Goal: Task Accomplishment & Management: Complete application form

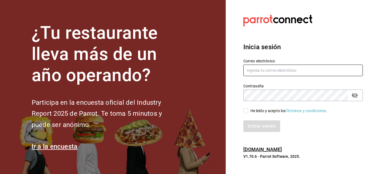
type input "[EMAIL_ADDRESS][DOMAIN_NAME]"
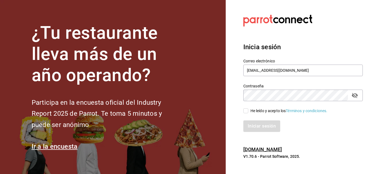
click at [250, 111] on span "He leído y acepto los Términos y condiciones." at bounding box center [287, 111] width 79 height 6
click at [248, 111] on input "He leído y acepto los Términos y condiciones." at bounding box center [245, 110] width 5 height 5
checkbox input "true"
click at [255, 122] on button "Iniciar sesión" at bounding box center [261, 127] width 37 height 12
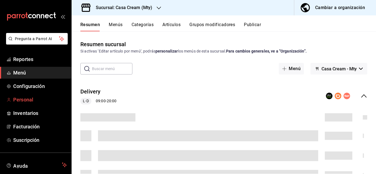
click at [26, 98] on span "Personal" at bounding box center [40, 99] width 54 height 7
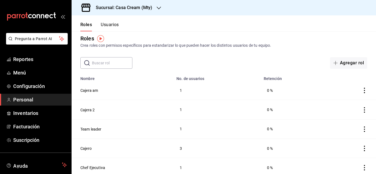
scroll to position [8, 0]
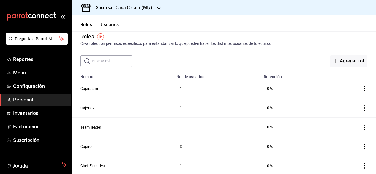
click at [112, 24] on button "Usuarios" at bounding box center [110, 26] width 18 height 9
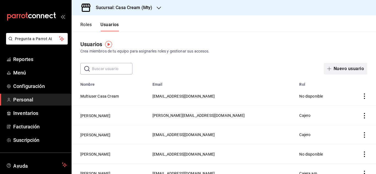
click at [340, 67] on button "Nuevo usuario" at bounding box center [345, 69] width 43 height 12
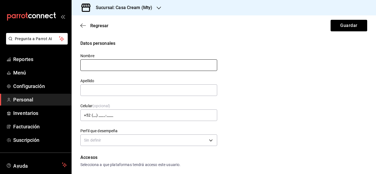
click at [96, 70] on input "text" at bounding box center [148, 65] width 137 height 12
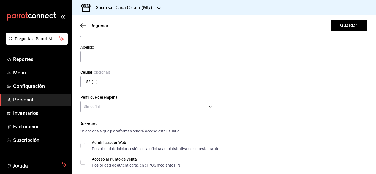
scroll to position [16, 0]
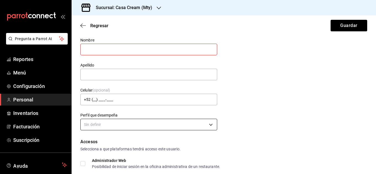
click at [204, 121] on body "Pregunta a Parrot AI Reportes Menú Configuración Personal Inventarios Facturaci…" at bounding box center [188, 87] width 376 height 174
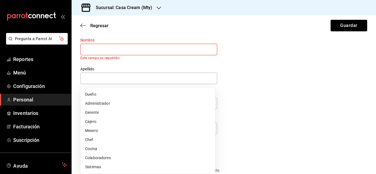
click at [102, 51] on div at bounding box center [188, 87] width 376 height 174
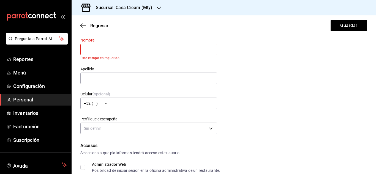
click at [102, 51] on input "text" at bounding box center [148, 50] width 137 height 12
type input "[PERSON_NAME]"
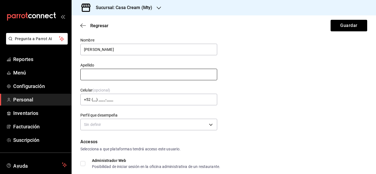
click at [98, 77] on input "text" at bounding box center [148, 75] width 137 height 12
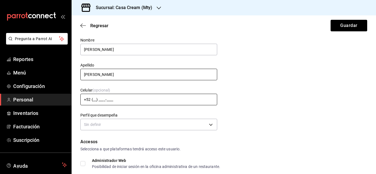
type input "[PERSON_NAME]"
click at [104, 100] on input "+52 (__) ____-____" at bounding box center [148, 100] width 137 height 12
type input "[PHONE_NUMBER]"
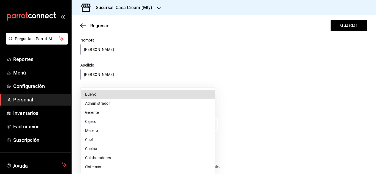
click at [110, 123] on body "Pregunta a Parrot AI Reportes Menú Configuración Personal Inventarios Facturaci…" at bounding box center [188, 87] width 376 height 174
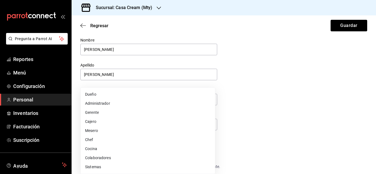
click at [98, 122] on li "Cajero" at bounding box center [148, 121] width 134 height 9
type input "CASHIER"
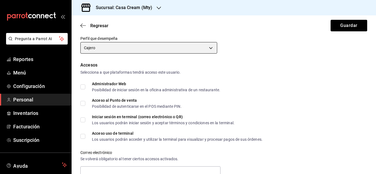
scroll to position [101, 0]
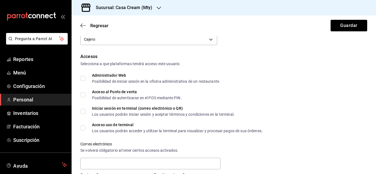
click at [84, 80] on input "Administrador Web Posibilidad de iniciar sesión en la oficina administrativa de…" at bounding box center [82, 78] width 5 height 5
checkbox input "true"
click at [87, 95] on span "Acceso al Punto de venta Posibilidad de autenticarse en el POS mediante PIN." at bounding box center [133, 95] width 96 height 10
click at [85, 95] on input "Acceso al Punto de venta Posibilidad de autenticarse en el POS mediante PIN." at bounding box center [82, 94] width 5 height 5
checkbox input "true"
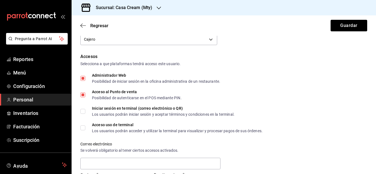
click at [86, 111] on span "Iniciar sesión en terminal (correo electrónico o QR) Los usuarios podrán inicia…" at bounding box center [159, 111] width 149 height 10
click at [85, 111] on input "Iniciar sesión en terminal (correo electrónico o QR) Los usuarios podrán inicia…" at bounding box center [82, 111] width 5 height 5
checkbox input "true"
click at [84, 128] on input "Acceso uso de terminal Los usuarios podrán acceder y utilizar la terminal para …" at bounding box center [82, 127] width 5 height 5
checkbox input "true"
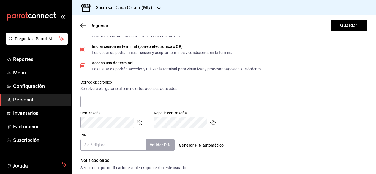
scroll to position [170, 0]
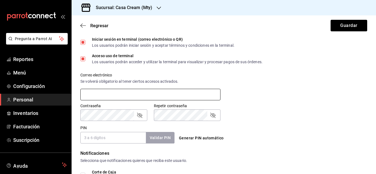
click at [151, 92] on input "text" at bounding box center [150, 95] width 140 height 12
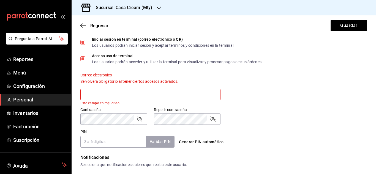
drag, startPoint x: 371, startPoint y: 107, endPoint x: 373, endPoint y: 115, distance: 8.1
click at [373, 115] on div "Regresar Guardar Datos personales Nombre [PERSON_NAME] Apellido [PERSON_NAME] C…" at bounding box center [224, 94] width 304 height 159
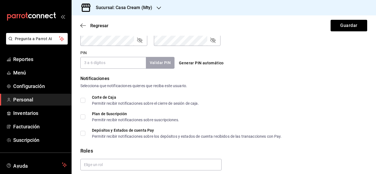
scroll to position [250, 0]
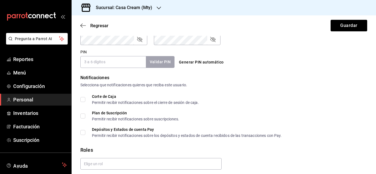
click at [84, 100] on input "Corte de Caja Permitir recibir notificaciones sobre el cierre de sesión de caja." at bounding box center [82, 99] width 5 height 5
checkbox input "true"
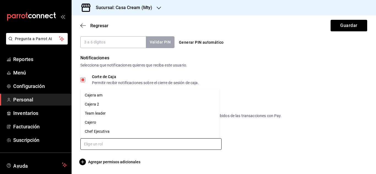
click at [203, 149] on input "text" at bounding box center [150, 144] width 141 height 12
click at [102, 104] on li "Cajera 2" at bounding box center [149, 104] width 139 height 9
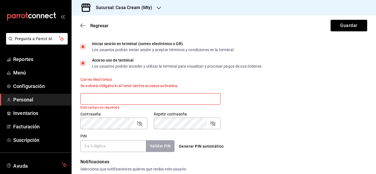
scroll to position [169, 0]
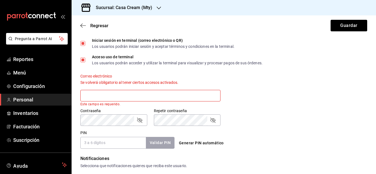
click at [206, 96] on input "text" at bounding box center [150, 96] width 140 height 12
click at [172, 99] on input "text" at bounding box center [150, 96] width 140 height 12
type input "Y"
type input "J"
type input "[PERSON_NAME][EMAIL_ADDRESS][DOMAIN_NAME]"
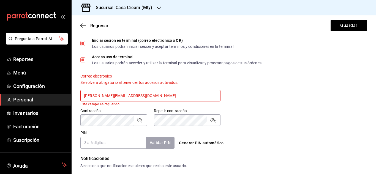
click at [203, 138] on button "Generar PIN automático" at bounding box center [201, 143] width 49 height 10
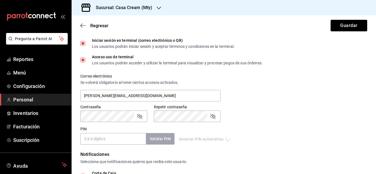
type input "1047"
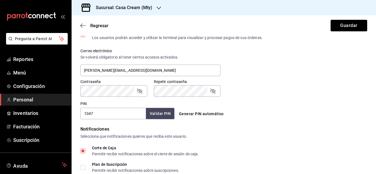
scroll to position [193, 0]
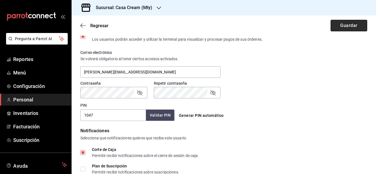
click at [330, 27] on button "Guardar" at bounding box center [348, 26] width 37 height 12
click at [258, 99] on div "Accesos Selecciona a que plataformas tendrá acceso este usuario. Administrador …" at bounding box center [223, 41] width 287 height 159
click at [331, 80] on div "Contraseña Contraseña Repetir contraseña Repetir contraseña" at bounding box center [220, 86] width 293 height 24
click at [212, 95] on icon "passwordField" at bounding box center [212, 92] width 7 height 7
click at [138, 94] on icon "passwordField" at bounding box center [139, 92] width 7 height 7
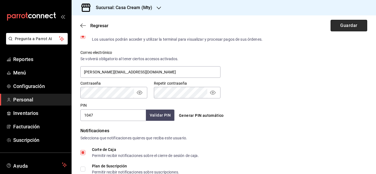
click at [346, 21] on button "Guardar" at bounding box center [348, 26] width 37 height 12
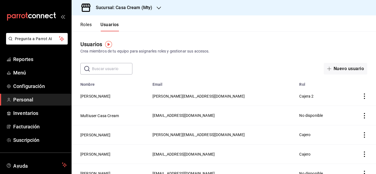
click at [157, 9] on icon "button" at bounding box center [159, 8] width 4 height 4
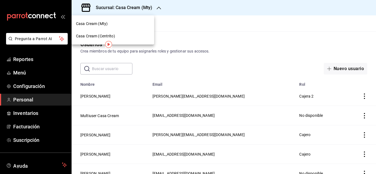
click at [109, 35] on span "Casa Cream (Centrito)" at bounding box center [95, 36] width 39 height 6
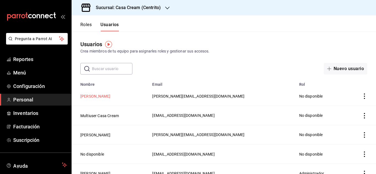
click at [110, 98] on button "[PERSON_NAME]" at bounding box center [95, 97] width 30 height 6
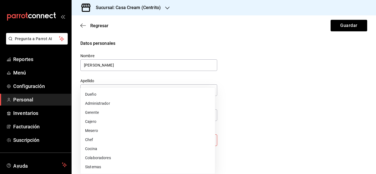
click at [204, 144] on body "Pregunta a Parrot AI Reportes Menú Configuración Personal Inventarios Facturaci…" at bounding box center [188, 87] width 376 height 174
click at [97, 122] on li "Cajero" at bounding box center [148, 121] width 134 height 9
type input "CASHIER"
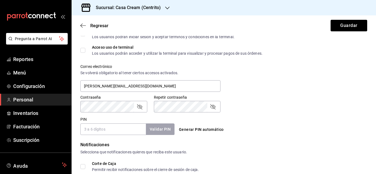
scroll to position [166, 0]
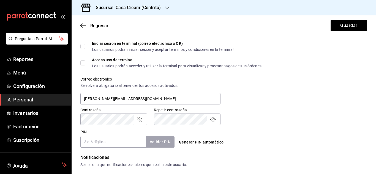
click at [133, 139] on input "PIN" at bounding box center [112, 142] width 65 height 12
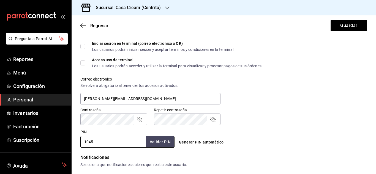
type input "1045"
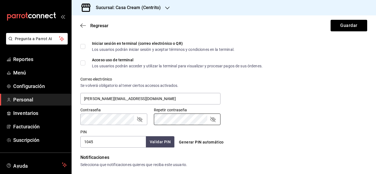
click at [138, 116] on icon "passwordField" at bounding box center [139, 119] width 7 height 7
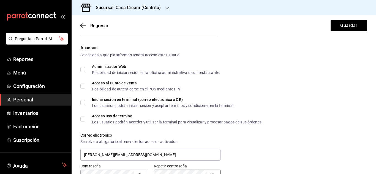
scroll to position [107, 0]
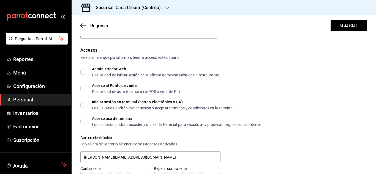
drag, startPoint x: 83, startPoint y: 74, endPoint x: 82, endPoint y: 88, distance: 14.0
click at [82, 88] on div "Accesos Selecciona a que plataformas tendrá acceso este usuario. Administrador …" at bounding box center [223, 126] width 287 height 159
click at [82, 88] on input "Acceso al Punto de venta Posibilidad de autenticarse en el POS mediante PIN." at bounding box center [82, 88] width 5 height 5
checkbox input "true"
click at [82, 74] on input "Administrador Web Posibilidad de iniciar sesión en la oficina administrativa de…" at bounding box center [82, 72] width 5 height 5
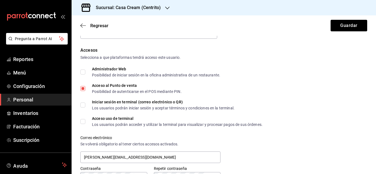
checkbox input "true"
click at [82, 106] on input "Iniciar sesión en terminal (correo electrónico o QR) Los usuarios podrán inicia…" at bounding box center [82, 105] width 5 height 5
checkbox input "true"
click at [82, 122] on input "Acceso uso de terminal Los usuarios podrán acceder y utilizar la terminal para …" at bounding box center [82, 121] width 5 height 5
checkbox input "true"
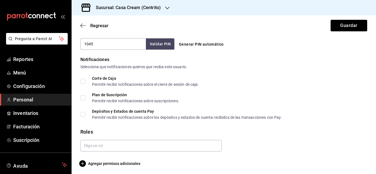
scroll to position [266, 0]
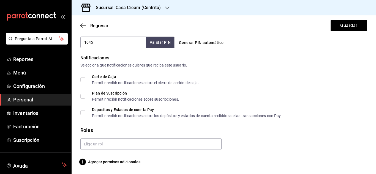
click at [84, 78] on input "Corte de Caja Permitir recibir notificaciones sobre el cierre de sesión de caja." at bounding box center [82, 79] width 5 height 5
checkbox input "true"
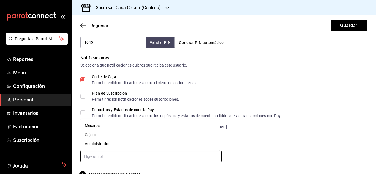
click at [198, 158] on input "text" at bounding box center [150, 157] width 141 height 12
click at [100, 135] on li "Cajero" at bounding box center [149, 134] width 139 height 9
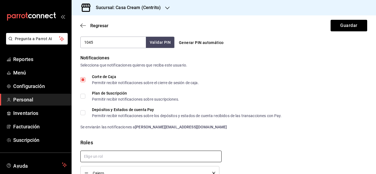
scroll to position [296, 0]
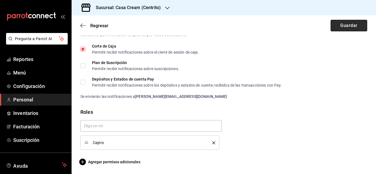
click at [343, 20] on button "Guardar" at bounding box center [348, 26] width 37 height 12
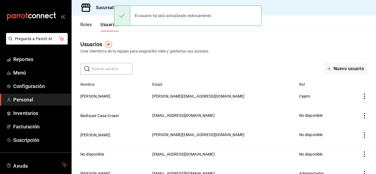
click at [111, 8] on h3 "Sucursal: Casa Cream (Centrito)" at bounding box center [125, 7] width 69 height 7
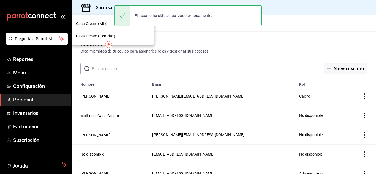
click at [105, 23] on span "Casa Cream (Mty)" at bounding box center [92, 24] width 32 height 6
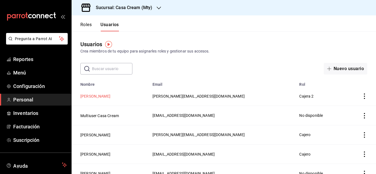
click at [110, 95] on button "[PERSON_NAME]" at bounding box center [95, 97] width 30 height 6
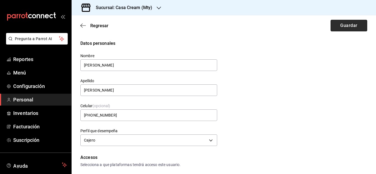
click at [330, 28] on button "Guardar" at bounding box center [348, 26] width 37 height 12
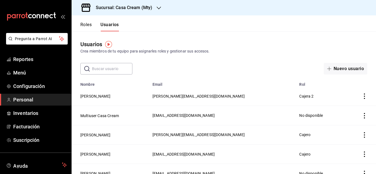
click at [364, 97] on icon "actions" at bounding box center [364, 97] width 1 height 6
click at [361, 133] on div at bounding box center [188, 87] width 376 height 174
click at [364, 134] on icon "actions" at bounding box center [364, 135] width 1 height 6
click at [328, 141] on icon "button" at bounding box center [325, 142] width 7 height 7
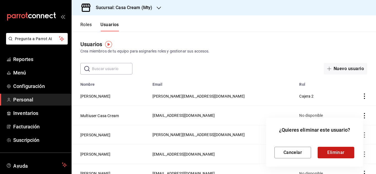
click at [331, 151] on button "Eliminar" at bounding box center [336, 153] width 37 height 12
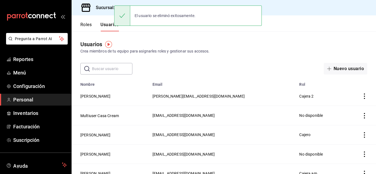
drag, startPoint x: 374, startPoint y: 89, endPoint x: 376, endPoint y: 103, distance: 13.8
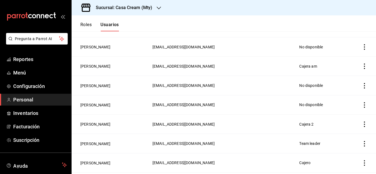
scroll to position [109, 0]
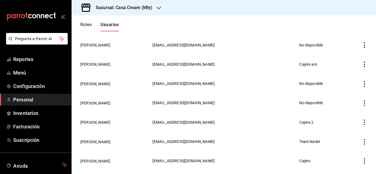
click at [362, 142] on icon "actions" at bounding box center [365, 142] width 6 height 6
click at [347, 146] on li "Eliminar" at bounding box center [340, 147] width 46 height 15
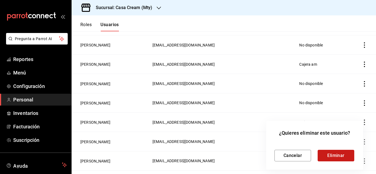
click at [345, 157] on button "Eliminar" at bounding box center [336, 156] width 37 height 12
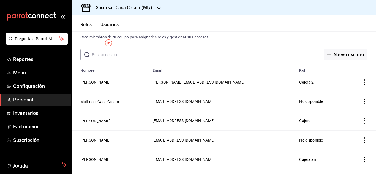
scroll to position [0, 0]
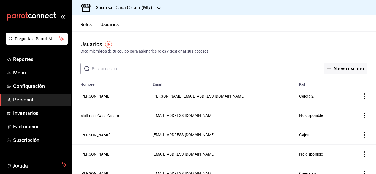
click at [144, 6] on h3 "Sucursal: Casa Cream (Mty)" at bounding box center [121, 7] width 61 height 7
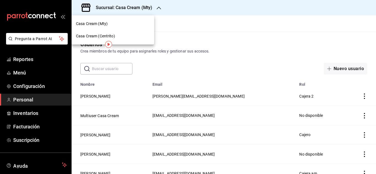
click at [121, 34] on div "Casa Cream (Centrito)" at bounding box center [113, 36] width 74 height 6
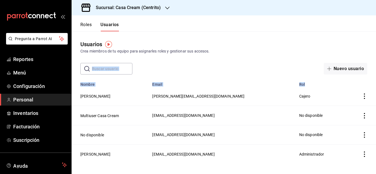
drag, startPoint x: 374, startPoint y: 53, endPoint x: 376, endPoint y: 81, distance: 28.1
click at [376, 81] on main "Usuarios Crea miembros de tu equipo para asignarles roles y gestionar sus acces…" at bounding box center [224, 102] width 304 height 143
click at [115, 68] on input "text" at bounding box center [112, 68] width 40 height 11
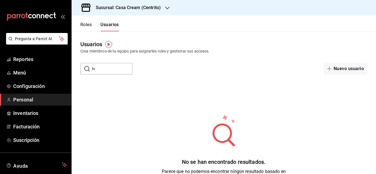
type input "I"
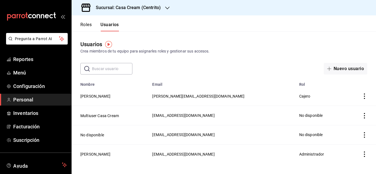
click at [169, 7] on icon "button" at bounding box center [167, 8] width 4 height 4
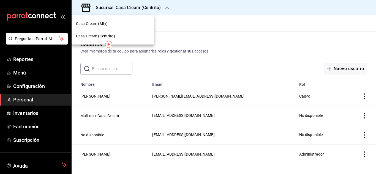
click at [127, 26] on div "Casa Cream (Mty)" at bounding box center [113, 24] width 74 height 6
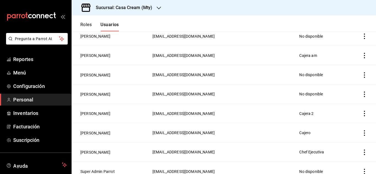
scroll to position [119, 0]
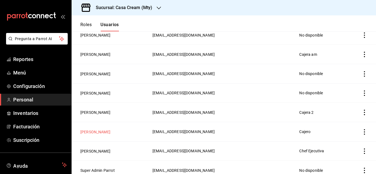
click at [97, 130] on button "[PERSON_NAME]" at bounding box center [95, 132] width 30 height 6
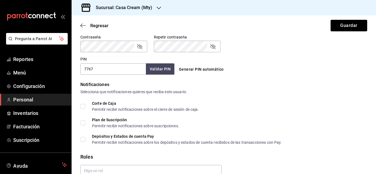
scroll to position [246, 0]
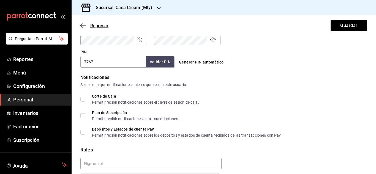
click at [86, 25] on icon "button" at bounding box center [83, 25] width 6 height 5
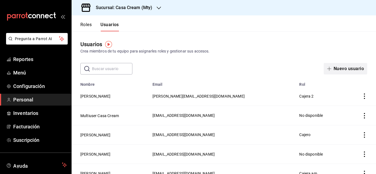
click at [346, 69] on button "Nuevo usuario" at bounding box center [345, 69] width 43 height 12
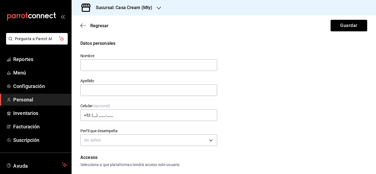
type input "i"
click at [135, 68] on input "[PERSON_NAME]" at bounding box center [148, 65] width 137 height 12
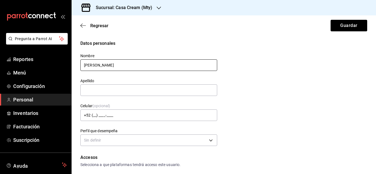
click at [134, 66] on input "[PERSON_NAME]" at bounding box center [148, 65] width 137 height 12
click at [147, 88] on input "text" at bounding box center [148, 90] width 137 height 12
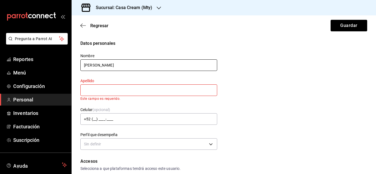
click at [151, 67] on input "[PERSON_NAME]" at bounding box center [148, 65] width 137 height 12
type input "[PERSON_NAME]"
click at [133, 93] on input "text" at bounding box center [148, 90] width 137 height 12
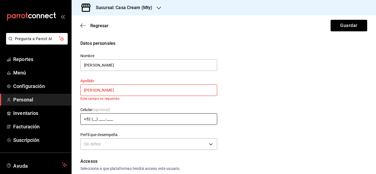
type input "[PERSON_NAME]"
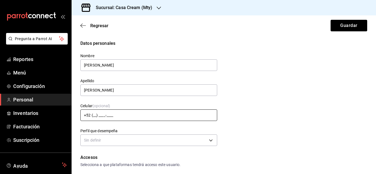
click at [115, 115] on input "+52 (__) ____-____" at bounding box center [148, 116] width 137 height 12
type input "[PHONE_NUMBER]"
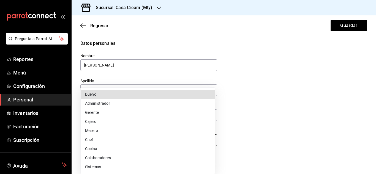
click at [101, 143] on body "Pregunta a Parrot AI Reportes Menú Configuración Personal Inventarios Facturaci…" at bounding box center [188, 87] width 376 height 174
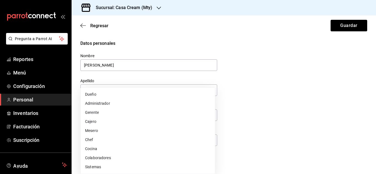
click at [100, 141] on li "Chef" at bounding box center [148, 139] width 134 height 9
type input "CHEF"
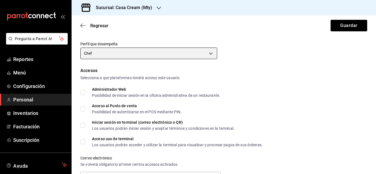
scroll to position [89, 0]
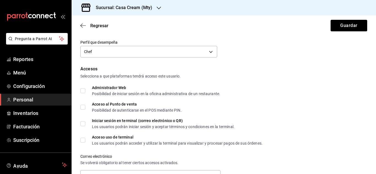
click at [84, 108] on input "Acceso al Punto de venta Posibilidad de autenticarse en el POS mediante PIN." at bounding box center [82, 107] width 5 height 5
checkbox input "true"
click at [86, 89] on span "Administrador Web Posibilidad de iniciar sesión en la oficina administrativa de…" at bounding box center [152, 91] width 135 height 10
click at [85, 89] on input "Administrador Web Posibilidad de iniciar sesión en la oficina administrativa de…" at bounding box center [82, 90] width 5 height 5
checkbox input "true"
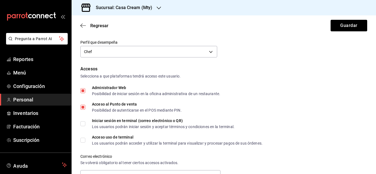
click at [84, 121] on input "Iniciar sesión en terminal (correo electrónico o QR) Los usuarios podrán inicia…" at bounding box center [82, 123] width 5 height 5
checkbox input "true"
click at [85, 137] on label "Acceso uso de terminal Los usuarios podrán acceder y utilizar la terminal para …" at bounding box center [171, 140] width 182 height 10
click at [85, 138] on input "Acceso uso de terminal Los usuarios podrán acceder y utilizar la terminal para …" at bounding box center [82, 140] width 5 height 5
checkbox input "true"
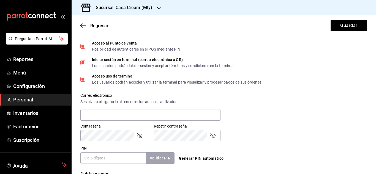
scroll to position [151, 0]
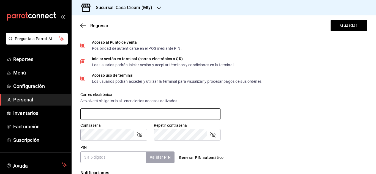
click at [173, 116] on input "text" at bounding box center [150, 114] width 140 height 12
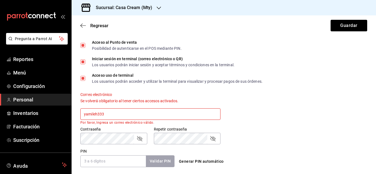
click at [173, 116] on input "yamileh333" at bounding box center [150, 114] width 140 height 12
type input "[EMAIL_ADDRESS][DOMAIN_NAME]"
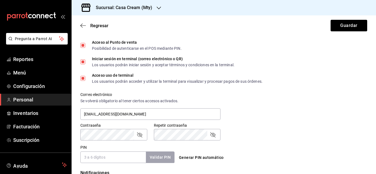
click at [320, 130] on div "Contraseña Contraseña Repetir contraseña Repetir contraseña" at bounding box center [220, 128] width 293 height 24
click at [279, 108] on div "Correo electrónico Se volverá obligatorio al tener ciertos accesos activados. […" at bounding box center [220, 103] width 293 height 35
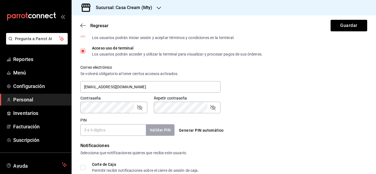
scroll to position [179, 0]
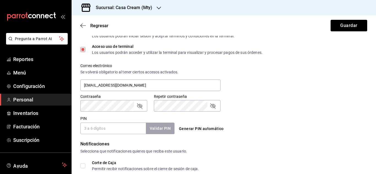
click at [179, 128] on button "Generar PIN automático" at bounding box center [201, 129] width 49 height 10
type input "6405"
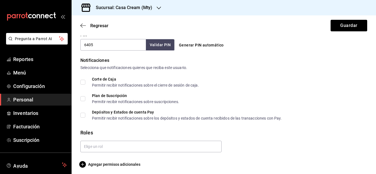
scroll to position [266, 0]
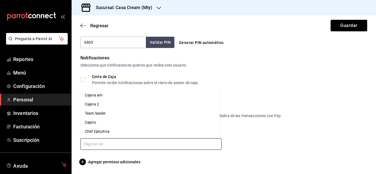
click at [211, 142] on input "text" at bounding box center [150, 144] width 141 height 12
click at [96, 114] on li "Team leader" at bounding box center [149, 113] width 139 height 9
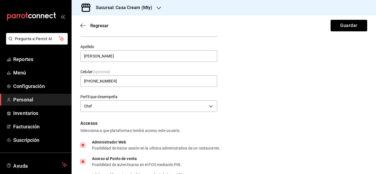
scroll to position [11, 0]
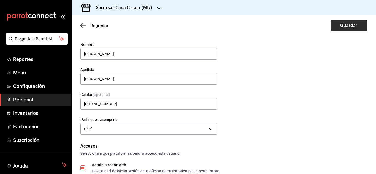
click at [339, 24] on button "Guardar" at bounding box center [348, 26] width 37 height 12
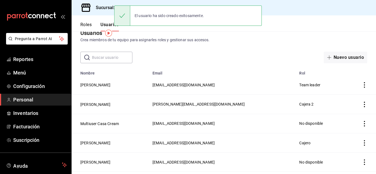
click at [105, 8] on h3 "Sucursal: Casa Cream (Mty)" at bounding box center [121, 7] width 61 height 7
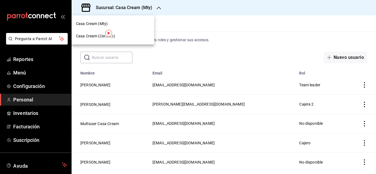
click at [94, 37] on span "Casa Cream (Centrito)" at bounding box center [95, 36] width 39 height 6
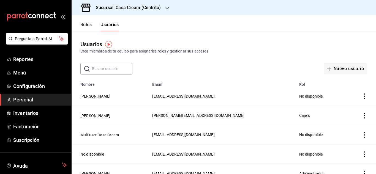
click at [87, 26] on button "Roles" at bounding box center [85, 26] width 11 height 9
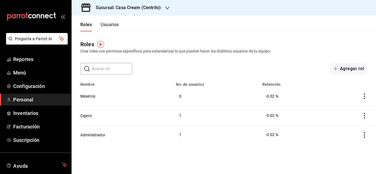
click at [105, 28] on button "Usuarios" at bounding box center [110, 26] width 18 height 9
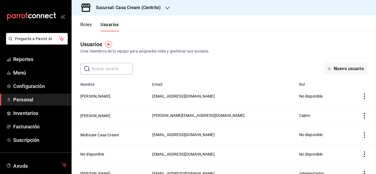
click at [127, 7] on h3 "Sucursal: Casa Cream (Centrito)" at bounding box center [125, 7] width 69 height 7
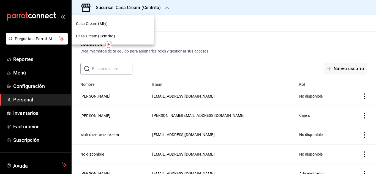
click at [110, 21] on div "Casa Cream (Mty)" at bounding box center [113, 24] width 83 height 12
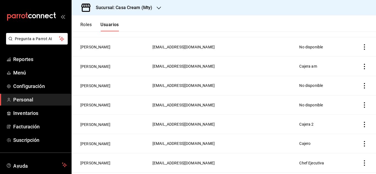
scroll to position [141, 0]
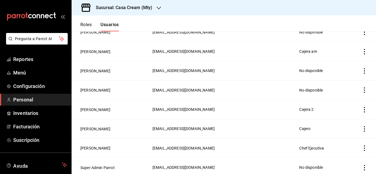
click at [364, 127] on icon "actions" at bounding box center [364, 129] width 1 height 6
click at [336, 121] on span "Duplicar" at bounding box center [335, 119] width 24 height 7
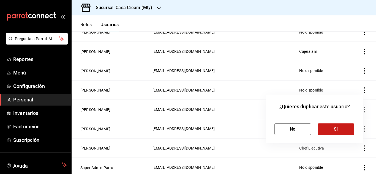
click at [323, 132] on button "Si" at bounding box center [336, 130] width 37 height 12
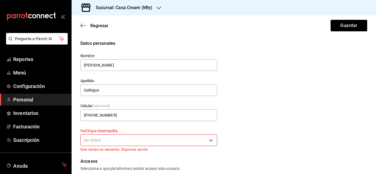
click at [150, 4] on div "Sucursal: Casa Cream (Mty)" at bounding box center [119, 7] width 87 height 15
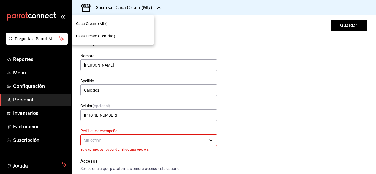
click at [117, 36] on div "Casa Cream (Centrito)" at bounding box center [113, 36] width 74 height 6
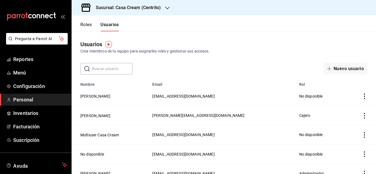
click at [129, 9] on h3 "Sucursal: Casa Cream (Centrito)" at bounding box center [125, 7] width 69 height 7
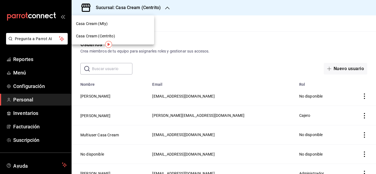
click at [113, 34] on span "Casa Cream (Centrito)" at bounding box center [95, 36] width 39 height 6
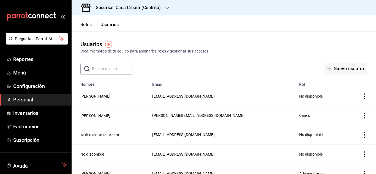
click at [113, 26] on button "Usuarios" at bounding box center [109, 26] width 18 height 9
click at [114, 26] on button "Usuarios" at bounding box center [109, 26] width 18 height 9
click at [123, 5] on h3 "Sucursal: Casa Cream (Centrito)" at bounding box center [125, 7] width 69 height 7
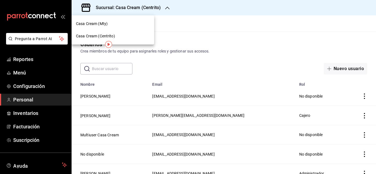
click at [102, 22] on span "Casa Cream (Mty)" at bounding box center [92, 24] width 32 height 6
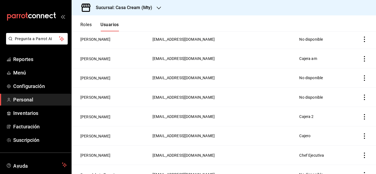
scroll to position [135, 0]
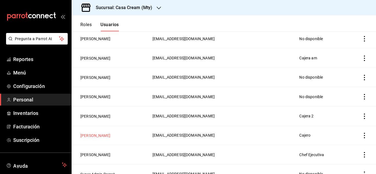
click at [98, 133] on button "[PERSON_NAME]" at bounding box center [95, 136] width 30 height 6
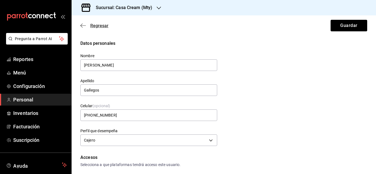
click at [82, 26] on icon "button" at bounding box center [83, 25] width 6 height 5
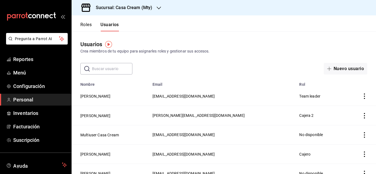
click at [135, 9] on h3 "Sucursal: Casa Cream (Mty)" at bounding box center [121, 7] width 61 height 7
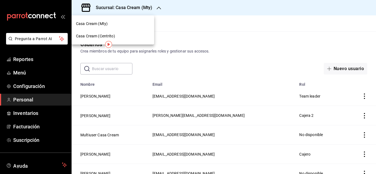
click at [118, 35] on div "Casa Cream (Centrito)" at bounding box center [113, 36] width 74 height 6
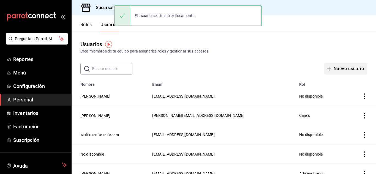
click at [332, 70] on button "Nuevo usuario" at bounding box center [345, 69] width 43 height 12
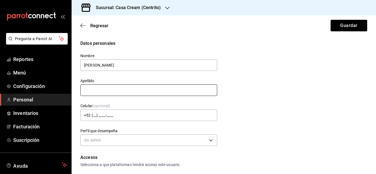
type input "[PERSON_NAME]"
click at [201, 88] on input "text" at bounding box center [148, 90] width 137 height 12
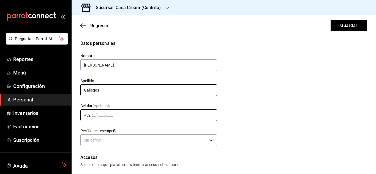
type input "Gallegos"
click at [135, 114] on input "+52 (__) ____-____" at bounding box center [148, 116] width 137 height 12
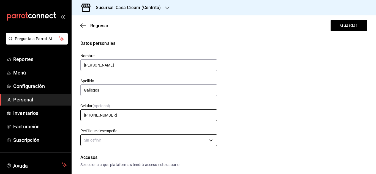
type input "[PHONE_NUMBER]"
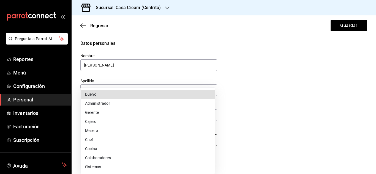
click at [167, 142] on body "Pregunta a Parrot AI Reportes Menú Configuración Personal Inventarios Facturaci…" at bounding box center [188, 87] width 376 height 174
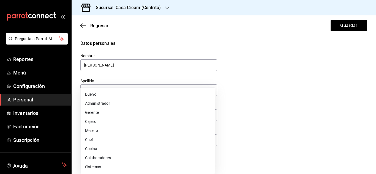
click at [94, 121] on li "Cajero" at bounding box center [148, 121] width 134 height 9
type input "CASHIER"
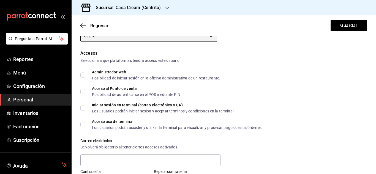
scroll to position [107, 0]
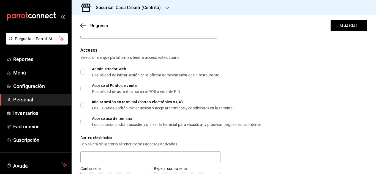
click at [83, 71] on input "Administrador Web Posibilidad de iniciar sesión en la oficina administrativa de…" at bounding box center [82, 72] width 5 height 5
checkbox input "true"
click at [82, 87] on input "Acceso al Punto de venta Posibilidad de autenticarse en el POS mediante PIN." at bounding box center [82, 88] width 5 height 5
checkbox input "true"
click at [81, 105] on input "Iniciar sesión en terminal (correo electrónico o QR) Los usuarios podrán inicia…" at bounding box center [82, 105] width 5 height 5
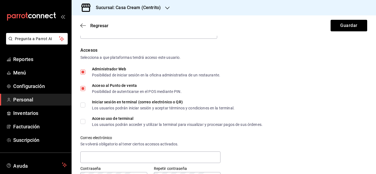
checkbox input "true"
click at [81, 122] on input "Acceso uso de terminal Los usuarios podrán acceder y utilizar la terminal para …" at bounding box center [82, 121] width 5 height 5
checkbox input "true"
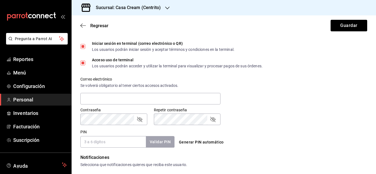
scroll to position [168, 0]
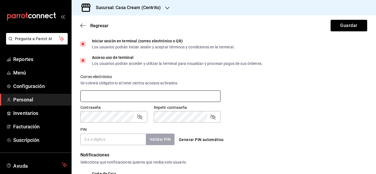
click at [172, 97] on input "text" at bounding box center [150, 97] width 140 height 12
type input "[EMAIL_ADDRESS][DOMAIN_NAME]"
click at [130, 138] on input "PIN" at bounding box center [112, 140] width 65 height 12
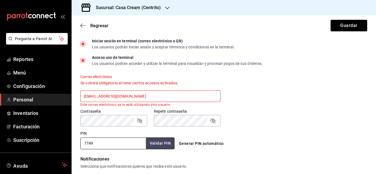
type input "7749"
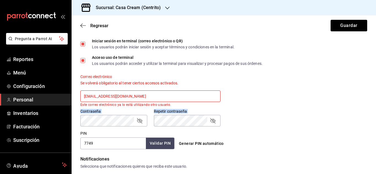
drag, startPoint x: 361, startPoint y: 95, endPoint x: 362, endPoint y: 103, distance: 8.0
click at [362, 103] on div "Accesos Selecciona a que plataformas tendrá acceso este usuario. Administrador …" at bounding box center [223, 67] width 287 height 163
click at [326, 105] on div "Contraseña Contraseña Repetir contraseña Repetir contraseña" at bounding box center [220, 114] width 293 height 24
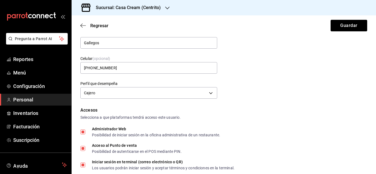
scroll to position [36, 0]
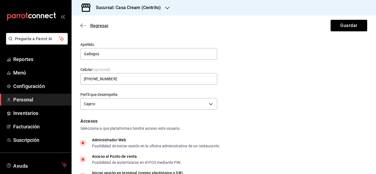
click at [85, 25] on icon "button" at bounding box center [83, 25] width 6 height 5
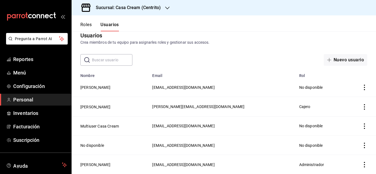
scroll to position [8, 0]
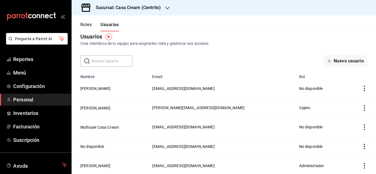
click at [147, 10] on h3 "Sucursal: Casa Cream (Centrito)" at bounding box center [125, 7] width 69 height 7
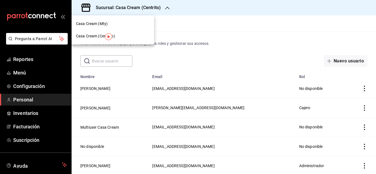
click at [95, 33] on div "Casa Cream (Centrito)" at bounding box center [113, 36] width 83 height 12
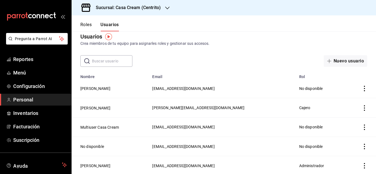
click at [158, 11] on div "Sucursal: Casa Cream (Centrito)" at bounding box center [124, 7] width 96 height 15
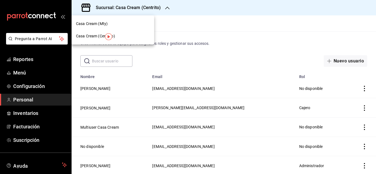
click at [118, 21] on div "Casa Cream (Mty)" at bounding box center [113, 24] width 74 height 6
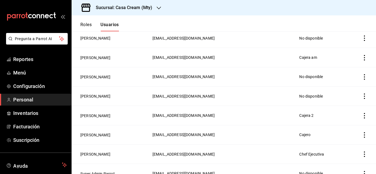
scroll to position [141, 0]
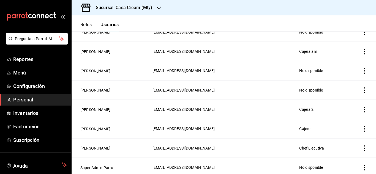
click at [362, 128] on icon "actions" at bounding box center [365, 129] width 6 height 6
click at [342, 121] on span "Duplicar" at bounding box center [335, 119] width 24 height 7
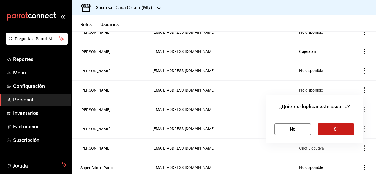
click at [338, 131] on button "Si" at bounding box center [336, 130] width 37 height 12
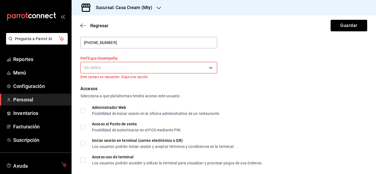
scroll to position [73, 0]
drag, startPoint x: 81, startPoint y: 111, endPoint x: 84, endPoint y: 127, distance: 15.8
click at [84, 127] on div "Accesos Selecciona a que plataformas tendrá acceso este usuario. Administrador …" at bounding box center [223, 164] width 287 height 159
click at [84, 127] on input "Acceso al Punto de venta Posibilidad de autenticarse en el POS mediante PIN." at bounding box center [82, 126] width 5 height 5
checkbox input "true"
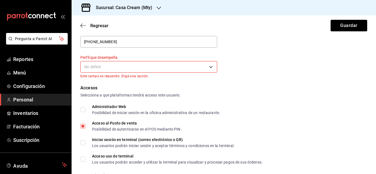
click at [82, 113] on label "Administrador Web Posibilidad de iniciar sesión en la oficina administrativa de…" at bounding box center [150, 110] width 140 height 10
click at [82, 112] on input "Administrador Web Posibilidad de iniciar sesión en la oficina administrativa de…" at bounding box center [82, 109] width 5 height 5
checkbox input "true"
click at [84, 143] on input "Iniciar sesión en terminal (correo electrónico o QR) Los usuarios podrán inicia…" at bounding box center [82, 142] width 5 height 5
checkbox input "true"
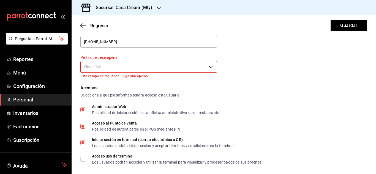
click at [84, 160] on input "Acceso uso de terminal Los usuarios podrán acceder y utilizar la terminal para …" at bounding box center [82, 159] width 5 height 5
checkbox input "true"
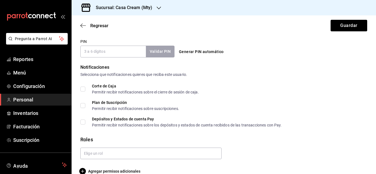
scroll to position [270, 0]
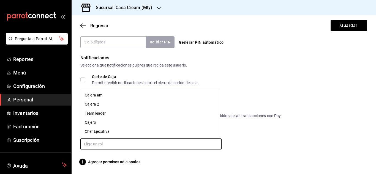
click at [201, 148] on input "text" at bounding box center [150, 144] width 141 height 12
click at [114, 124] on li "Cajero" at bounding box center [149, 122] width 139 height 9
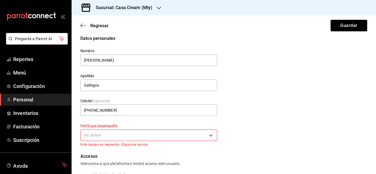
scroll to position [0, 0]
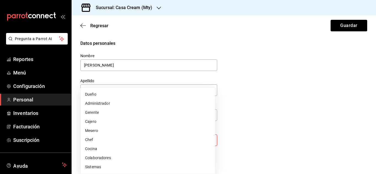
click at [206, 140] on body "Pregunta a Parrot AI Reportes Menú Configuración Personal Inventarios Facturaci…" at bounding box center [188, 87] width 376 height 174
click at [92, 120] on li "Cajero" at bounding box center [148, 121] width 134 height 9
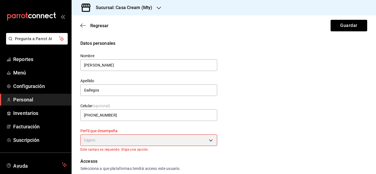
type input "CASHIER"
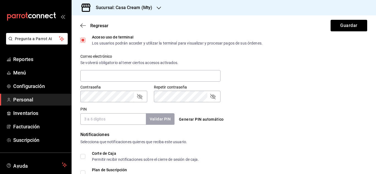
scroll to position [190, 0]
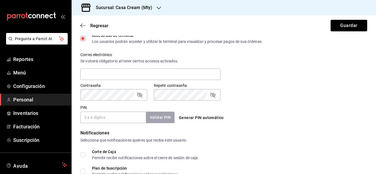
click at [129, 114] on input "PIN" at bounding box center [112, 118] width 65 height 12
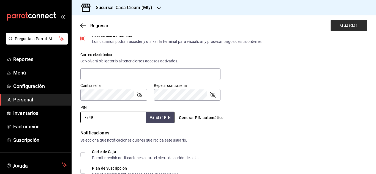
type input "7749"
click at [344, 21] on button "Guardar" at bounding box center [348, 26] width 37 height 12
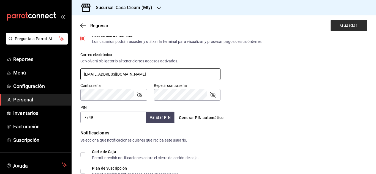
type input "[EMAIL_ADDRESS][DOMAIN_NAME]"
click at [336, 27] on button "Guardar" at bounding box center [348, 26] width 37 height 12
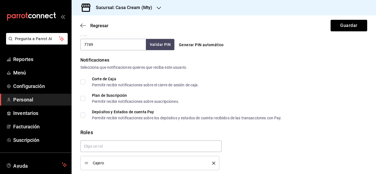
scroll to position [284, 0]
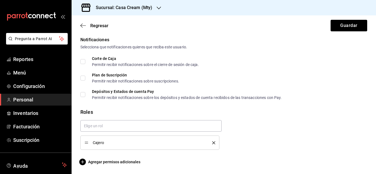
click at [83, 58] on label "Corte de Caja Permitir recibir notificaciones sobre el cierre de sesión de caja." at bounding box center [139, 62] width 119 height 10
click at [83, 59] on input "Corte de Caja Permitir recibir notificaciones sobre el cierre de sesión de caja." at bounding box center [82, 61] width 5 height 5
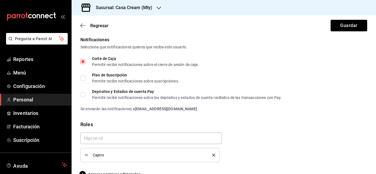
click at [83, 58] on label "Corte de Caja Permitir recibir notificaciones sobre el cierre de sesión de caja." at bounding box center [139, 62] width 119 height 10
click at [83, 59] on input "Corte de Caja Permitir recibir notificaciones sobre el cierre de sesión de caja." at bounding box center [82, 61] width 5 height 5
checkbox input "false"
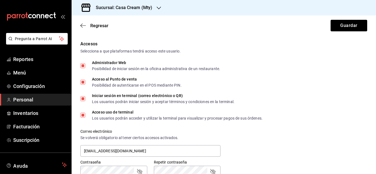
scroll to position [127, 0]
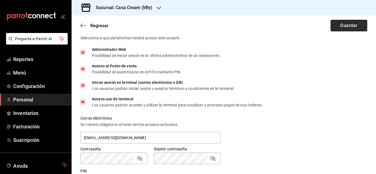
click at [348, 24] on button "Guardar" at bounding box center [348, 26] width 37 height 12
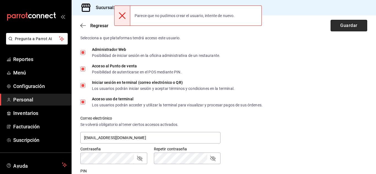
click at [348, 24] on button "Guardar" at bounding box center [348, 26] width 37 height 12
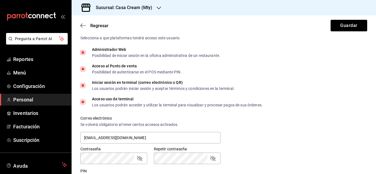
click at [140, 160] on icon "passwordField" at bounding box center [139, 158] width 5 height 5
click at [336, 22] on button "Guardar" at bounding box center [348, 26] width 37 height 12
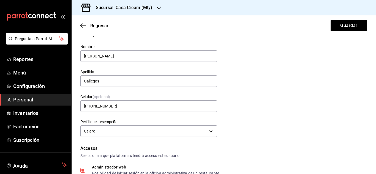
scroll to position [0, 0]
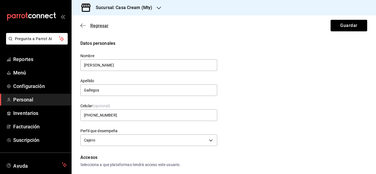
click at [81, 24] on icon "button" at bounding box center [83, 25] width 6 height 5
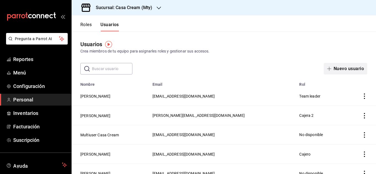
click at [351, 69] on button "Nuevo usuario" at bounding box center [345, 69] width 43 height 12
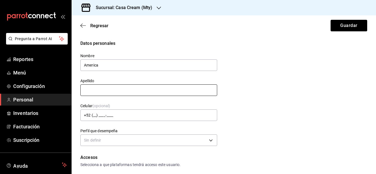
type input "America"
click at [97, 91] on input "text" at bounding box center [148, 90] width 137 height 12
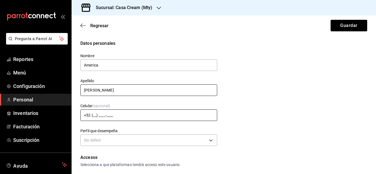
type input "[PERSON_NAME]"
click at [118, 110] on input "+52 (__) ____-____" at bounding box center [148, 116] width 137 height 12
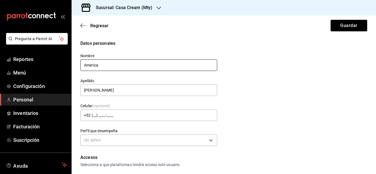
click at [109, 60] on input "America" at bounding box center [148, 65] width 137 height 12
type input "America [PERSON_NAME]"
click at [102, 94] on input "[PERSON_NAME]" at bounding box center [148, 90] width 137 height 12
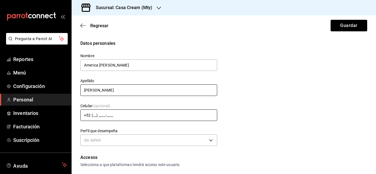
type input "[PERSON_NAME]"
click at [108, 116] on input "+52 (__) ____-____" at bounding box center [148, 116] width 137 height 12
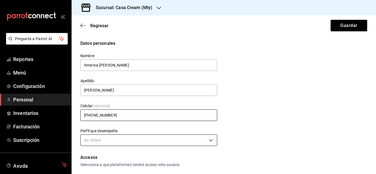
type input "[PHONE_NUMBER]"
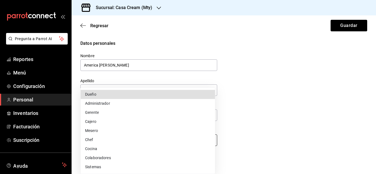
click at [164, 139] on body "Pregunta a Parrot AI Reportes Menú Configuración Personal Inventarios Facturaci…" at bounding box center [188, 87] width 376 height 174
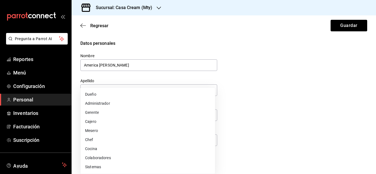
click at [94, 151] on li "Cocina" at bounding box center [148, 148] width 134 height 9
type input "KITCHEN"
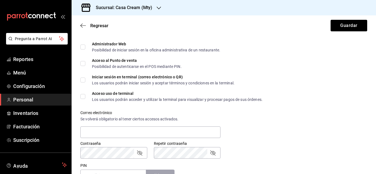
scroll to position [129, 0]
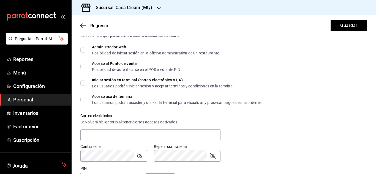
click at [81, 64] on input "Acceso al Punto de venta Posibilidad de autenticarse en el POS mediante PIN." at bounding box center [82, 66] width 5 height 5
checkbox input "true"
click at [131, 132] on input "text" at bounding box center [150, 136] width 140 height 12
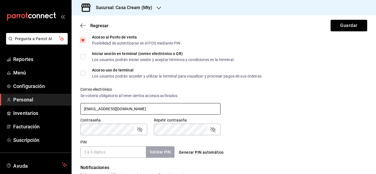
scroll to position [176, 0]
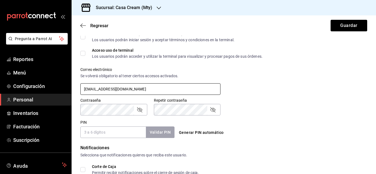
type input "[EMAIL_ADDRESS][DOMAIN_NAME]"
click at [254, 92] on div "Contraseña Contraseña Repetir contraseña Repetir contraseña" at bounding box center [220, 103] width 293 height 24
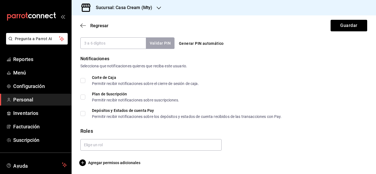
scroll to position [266, 0]
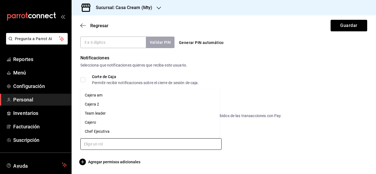
click at [206, 147] on input "text" at bounding box center [150, 144] width 141 height 12
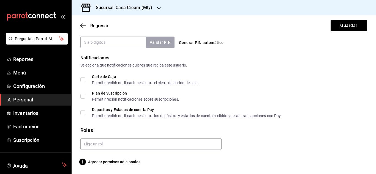
click at [250, 134] on div at bounding box center [221, 142] width 291 height 16
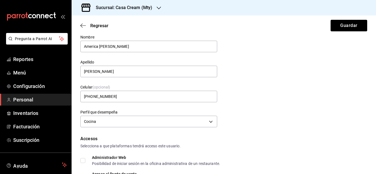
scroll to position [17, 0]
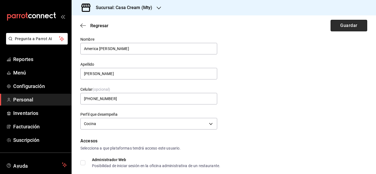
click at [334, 25] on button "Guardar" at bounding box center [348, 26] width 37 height 12
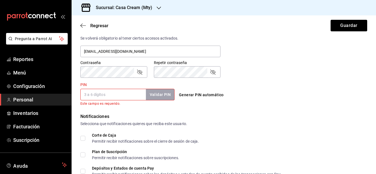
click at [204, 95] on button "Generar PIN automático" at bounding box center [201, 95] width 49 height 10
type input "3716"
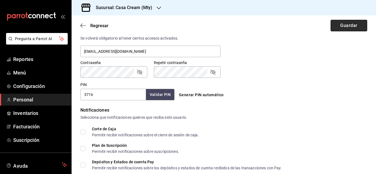
click at [352, 24] on button "Guardar" at bounding box center [348, 26] width 37 height 12
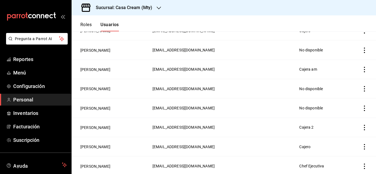
scroll to position [160, 0]
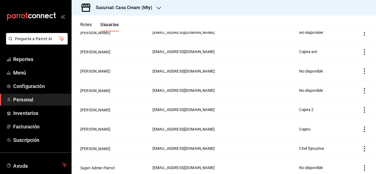
click at [362, 69] on icon "actions" at bounding box center [365, 72] width 6 height 6
click at [338, 77] on span "Eliminar" at bounding box center [340, 77] width 14 height 4
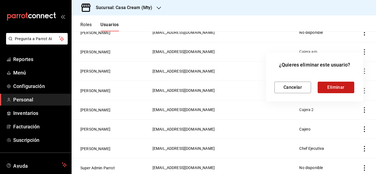
click at [330, 84] on button "Eliminar" at bounding box center [336, 88] width 37 height 12
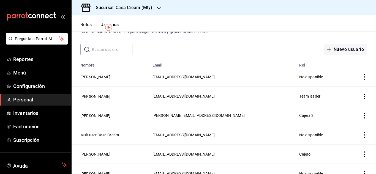
scroll to position [0, 0]
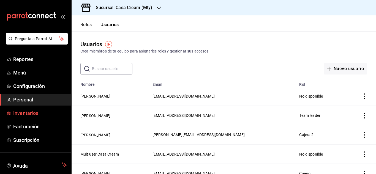
click at [31, 113] on span "Inventarios" at bounding box center [40, 113] width 54 height 7
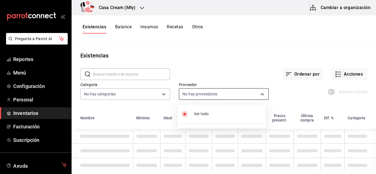
click at [255, 95] on body "Pregunta a Parrot AI Reportes Menú Configuración Personal Inventarios Facturaci…" at bounding box center [188, 85] width 376 height 170
click at [255, 95] on div at bounding box center [188, 87] width 376 height 174
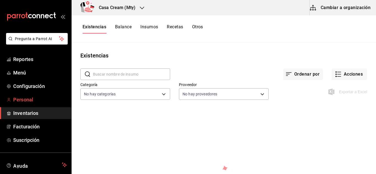
click at [32, 97] on span "Personal" at bounding box center [40, 99] width 54 height 7
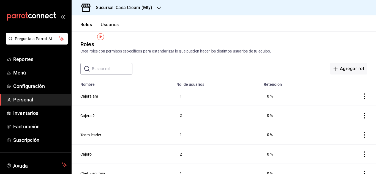
scroll to position [8, 0]
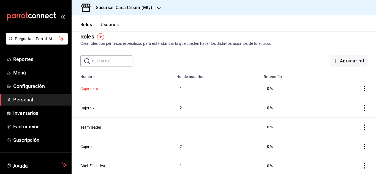
click at [95, 88] on button "Cajera am" at bounding box center [89, 89] width 18 height 6
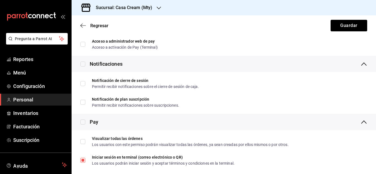
scroll to position [1027, 0]
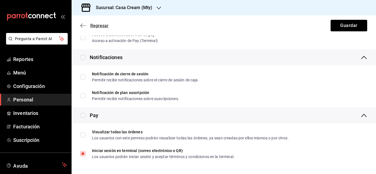
click at [81, 25] on icon "button" at bounding box center [83, 25] width 6 height 5
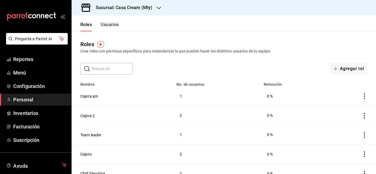
click at [110, 26] on button "Usuarios" at bounding box center [110, 26] width 18 height 9
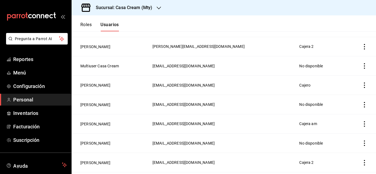
scroll to position [89, 0]
click at [96, 140] on button "[PERSON_NAME]" at bounding box center [95, 143] width 30 height 6
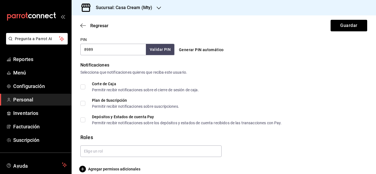
scroll to position [266, 0]
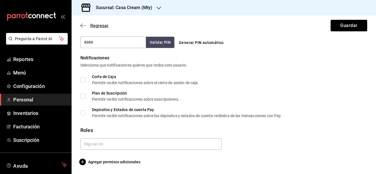
click at [85, 23] on icon "button" at bounding box center [83, 25] width 6 height 5
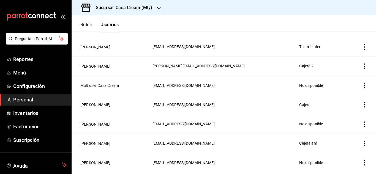
scroll to position [141, 0]
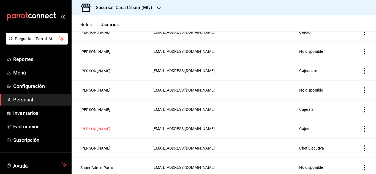
click at [94, 127] on button "[PERSON_NAME]" at bounding box center [95, 129] width 30 height 6
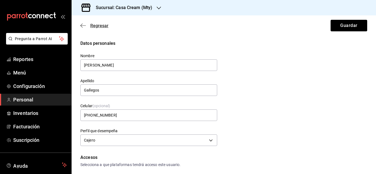
click at [81, 24] on icon "button" at bounding box center [83, 25] width 6 height 5
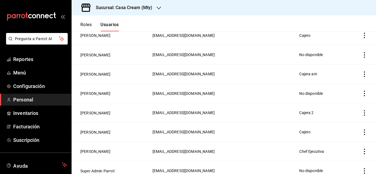
scroll to position [141, 0]
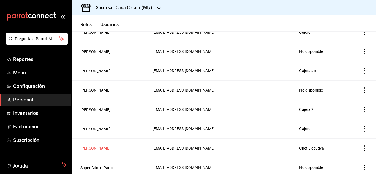
click at [98, 146] on button "[PERSON_NAME]" at bounding box center [95, 149] width 30 height 6
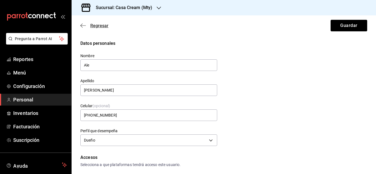
click at [83, 28] on icon "button" at bounding box center [83, 25] width 6 height 5
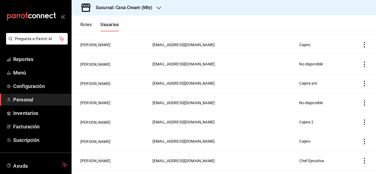
scroll to position [141, 0]
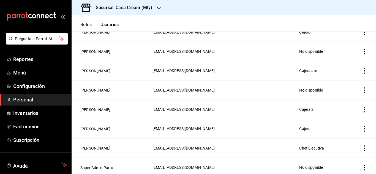
click at [362, 127] on icon "actions" at bounding box center [365, 129] width 6 height 6
click at [330, 116] on span "Duplicar" at bounding box center [335, 119] width 24 height 7
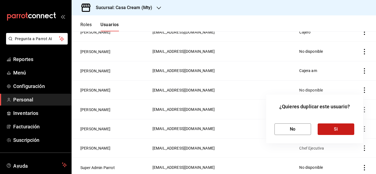
click at [330, 126] on button "Si" at bounding box center [336, 130] width 37 height 12
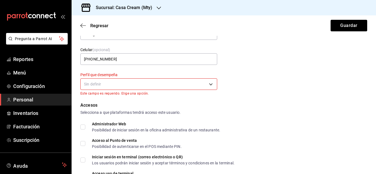
scroll to position [67, 0]
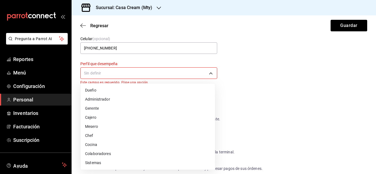
click at [200, 73] on body "Pregunta a Parrot AI Reportes Menú Configuración Personal Inventarios Facturaci…" at bounding box center [188, 87] width 376 height 174
click at [95, 119] on li "Cajero" at bounding box center [148, 117] width 134 height 9
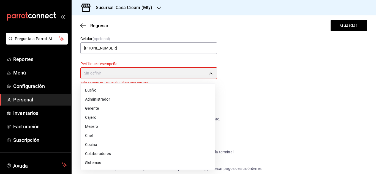
type input "CASHIER"
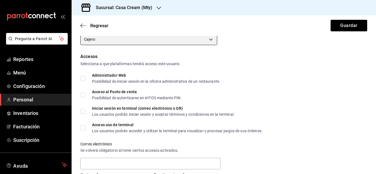
scroll to position [105, 0]
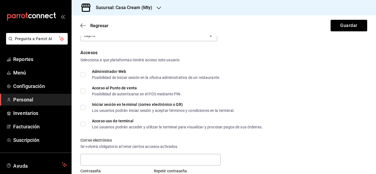
click at [82, 78] on label "Administrador Web Posibilidad de iniciar sesión en la oficina administrativa de…" at bounding box center [150, 75] width 140 height 10
click at [82, 77] on input "Administrador Web Posibilidad de iniciar sesión en la oficina administrativa de…" at bounding box center [82, 74] width 5 height 5
checkbox input "true"
click at [83, 86] on label "Acceso al Punto de venta Posibilidad de autenticarse en el POS mediante PIN." at bounding box center [130, 91] width 101 height 10
click at [83, 89] on input "Acceso al Punto de venta Posibilidad de autenticarse en el POS mediante PIN." at bounding box center [82, 91] width 5 height 5
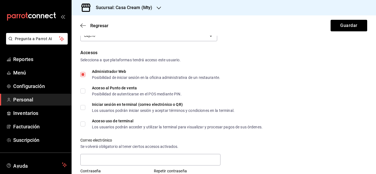
checkbox input "true"
click at [83, 107] on input "Iniciar sesión en terminal (correo electrónico o QR) Los usuarios podrán inicia…" at bounding box center [82, 107] width 5 height 5
checkbox input "true"
click at [83, 124] on input "Acceso uso de terminal Los usuarios podrán acceder y utilizar la terminal para …" at bounding box center [82, 124] width 5 height 5
checkbox input "true"
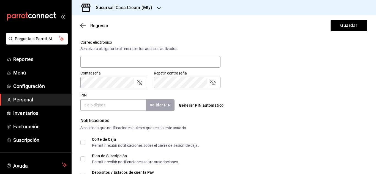
scroll to position [211, 0]
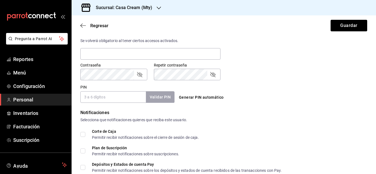
click at [112, 95] on input "PIN" at bounding box center [112, 97] width 65 height 12
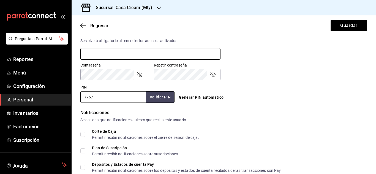
type input "7767"
click at [117, 49] on input "text" at bounding box center [150, 54] width 140 height 12
type input "[EMAIL_ADDRESS][DOMAIN_NAME]"
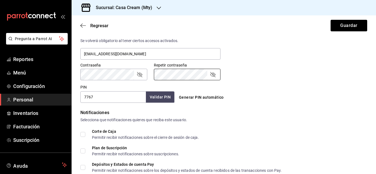
click at [140, 75] on icon "passwordField" at bounding box center [139, 74] width 7 height 7
drag, startPoint x: 351, startPoint y: 31, endPoint x: 349, endPoint y: 24, distance: 7.6
click at [349, 24] on div "Regresar Guardar" at bounding box center [224, 25] width 304 height 20
click at [349, 24] on button "Guardar" at bounding box center [348, 26] width 37 height 12
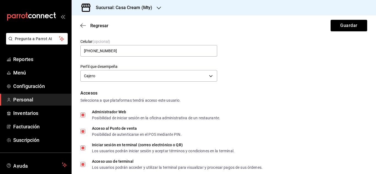
scroll to position [63, 0]
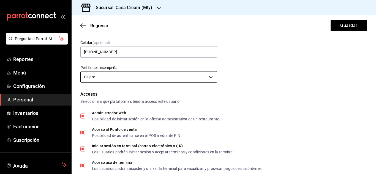
click at [215, 77] on body "Pregunta a Parrot AI Reportes Menú Configuración Personal Inventarios Facturaci…" at bounding box center [188, 87] width 376 height 174
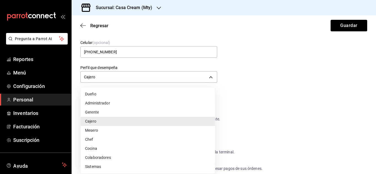
click at [108, 110] on li "Gerente" at bounding box center [148, 112] width 134 height 9
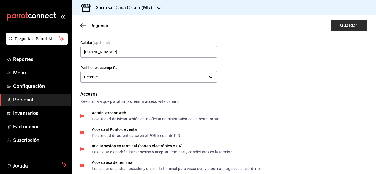
click at [356, 21] on button "Guardar" at bounding box center [348, 26] width 37 height 12
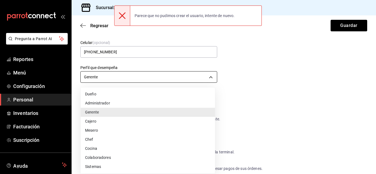
click at [211, 72] on body "Pregunta a Parrot AI Reportes Menú Configuración Personal Inventarios Facturaci…" at bounding box center [188, 87] width 376 height 174
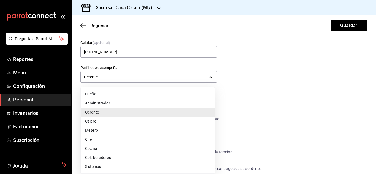
click at [108, 117] on li "Cajero" at bounding box center [148, 121] width 134 height 9
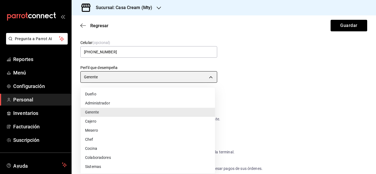
type input "CASHIER"
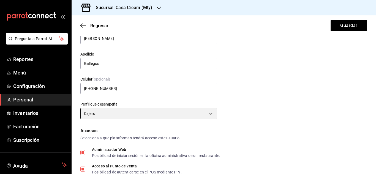
scroll to position [0, 0]
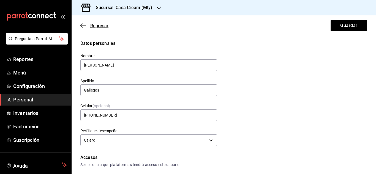
click at [85, 25] on icon "button" at bounding box center [83, 25] width 6 height 5
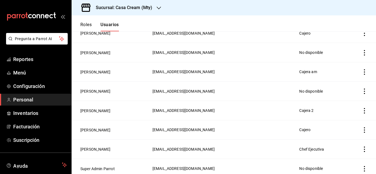
scroll to position [141, 0]
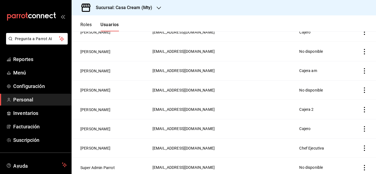
click at [139, 5] on h3 "Sucursal: Casa Cream (Mty)" at bounding box center [121, 7] width 61 height 7
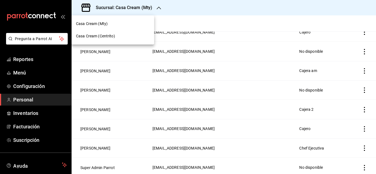
click at [116, 38] on div "Casa Cream (Centrito)" at bounding box center [113, 36] width 74 height 6
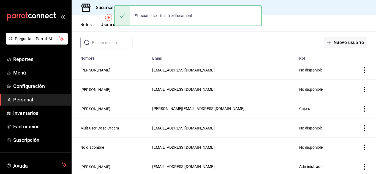
scroll to position [27, 0]
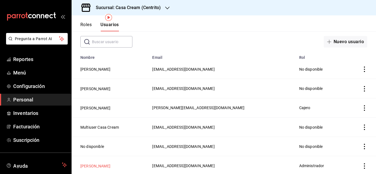
click at [105, 166] on button "[PERSON_NAME]" at bounding box center [95, 166] width 30 height 6
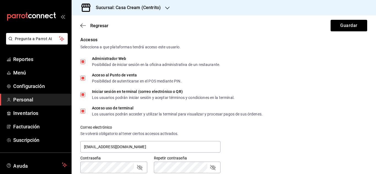
scroll to position [122, 0]
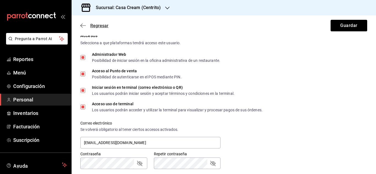
click at [82, 24] on icon "button" at bounding box center [81, 26] width 2 height 4
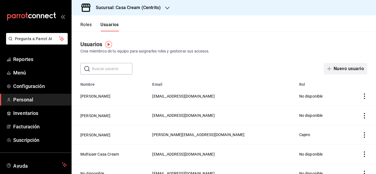
click at [355, 72] on button "Nuevo usuario" at bounding box center [345, 69] width 43 height 12
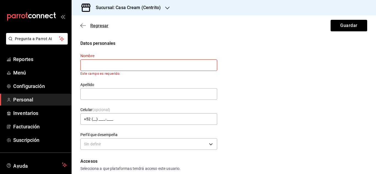
click at [84, 28] on icon "button" at bounding box center [83, 25] width 6 height 5
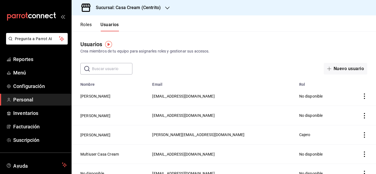
scroll to position [27, 0]
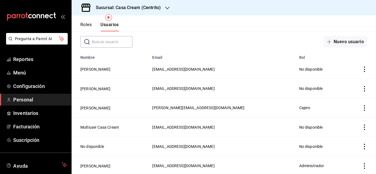
click at [133, 6] on h3 "Sucursal: Casa Cream (Centrito)" at bounding box center [125, 7] width 69 height 7
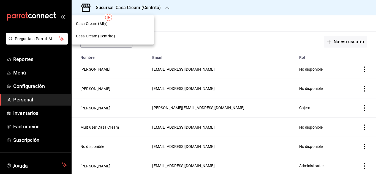
click at [100, 22] on span "Casa Cream (Mty)" at bounding box center [92, 24] width 32 height 6
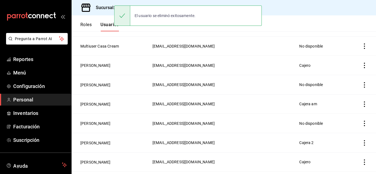
scroll to position [110, 0]
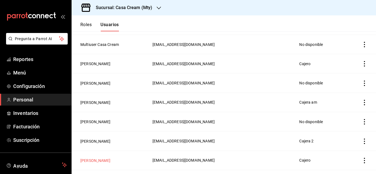
click at [93, 158] on button "[PERSON_NAME]" at bounding box center [95, 161] width 30 height 6
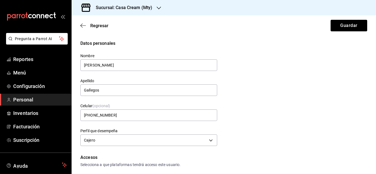
click at [80, 24] on div "Regresar Guardar" at bounding box center [224, 25] width 304 height 20
click at [81, 25] on icon "button" at bounding box center [83, 25] width 6 height 5
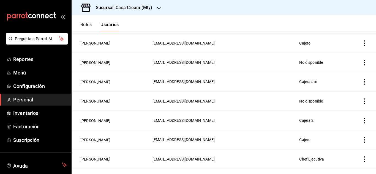
scroll to position [141, 0]
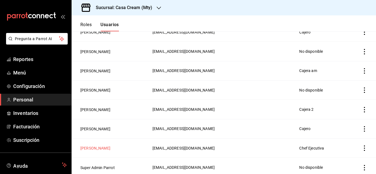
click at [99, 146] on button "[PERSON_NAME]" at bounding box center [95, 149] width 30 height 6
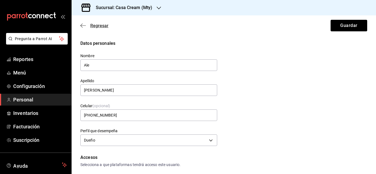
click at [82, 25] on icon "button" at bounding box center [83, 25] width 6 height 5
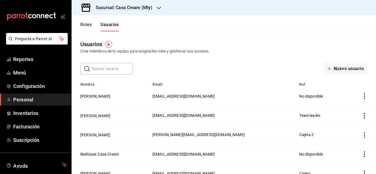
click at [101, 8] on h3 "Sucursal: Casa Cream (Mty)" at bounding box center [121, 7] width 61 height 7
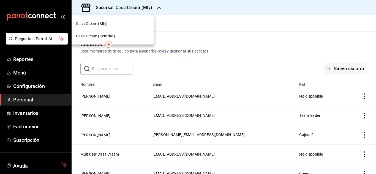
click at [110, 37] on span "Casa Cream (Centrito)" at bounding box center [95, 36] width 39 height 6
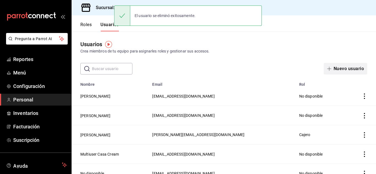
click at [336, 70] on button "Nuevo usuario" at bounding box center [345, 69] width 43 height 12
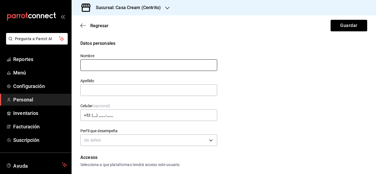
click at [95, 64] on input "text" at bounding box center [148, 65] width 137 height 12
type input "[PERSON_NAME]"
click at [87, 92] on input "text" at bounding box center [148, 90] width 137 height 12
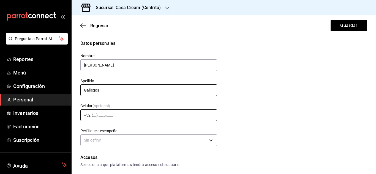
type input "Gallegos"
click at [101, 120] on input "+52 (__) ____-____" at bounding box center [148, 116] width 137 height 12
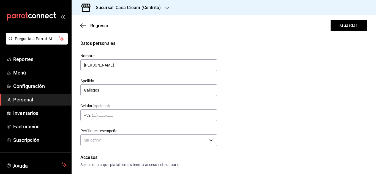
click at [81, 23] on div "Regresar Guardar" at bounding box center [224, 25] width 304 height 20
click at [84, 25] on icon "button" at bounding box center [83, 25] width 6 height 5
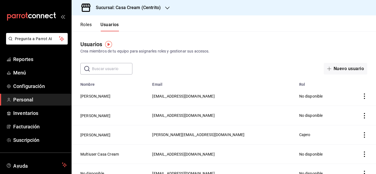
click at [119, 9] on h3 "Sucursal: Casa Cream (Centrito)" at bounding box center [125, 7] width 69 height 7
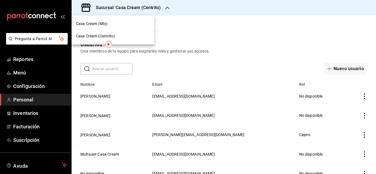
click at [111, 28] on div "Casa Cream (Mty)" at bounding box center [113, 24] width 83 height 12
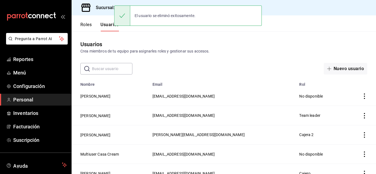
scroll to position [141, 0]
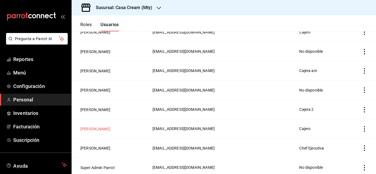
click at [93, 126] on button "[PERSON_NAME]" at bounding box center [95, 129] width 30 height 6
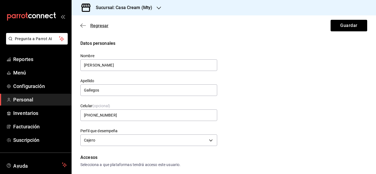
click at [83, 28] on span "Regresar" at bounding box center [94, 25] width 28 height 5
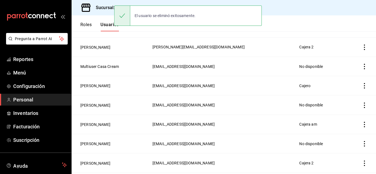
scroll to position [141, 0]
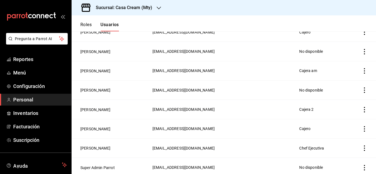
click at [116, 12] on div "Sucursal: Casa Cream (Mty)" at bounding box center [119, 7] width 87 height 15
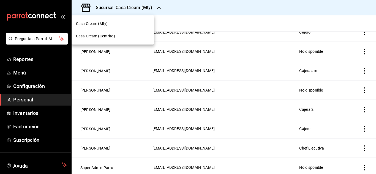
click at [111, 36] on span "Casa Cream (Centrito)" at bounding box center [95, 36] width 39 height 6
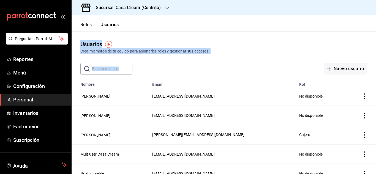
drag, startPoint x: 376, startPoint y: 10, endPoint x: 375, endPoint y: 69, distance: 58.3
click at [375, 69] on div "Sucursal: Casa Cream (Centrito) Roles Usuarios Usuarios Crea miembros de tu equ…" at bounding box center [224, 87] width 304 height 174
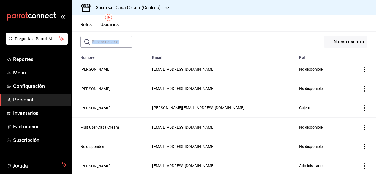
click at [92, 19] on div "Roles Usuarios" at bounding box center [95, 23] width 47 height 16
click at [110, 44] on input "text" at bounding box center [112, 41] width 40 height 11
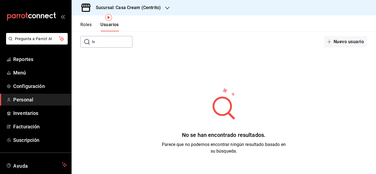
type input "I"
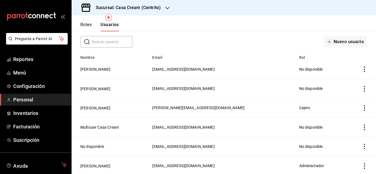
click at [163, 7] on div "Sucursal: Casa Cream (Centrito)" at bounding box center [124, 7] width 96 height 15
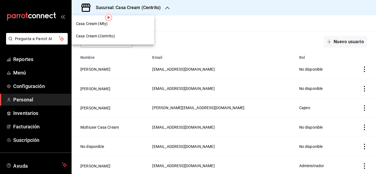
click at [114, 26] on div "Casa Cream (Mty)" at bounding box center [113, 24] width 74 height 6
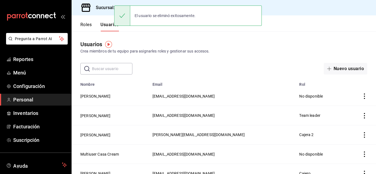
click at [130, 69] on input "text" at bounding box center [112, 68] width 40 height 11
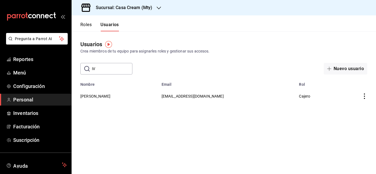
type input "i"
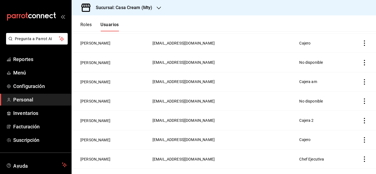
scroll to position [141, 0]
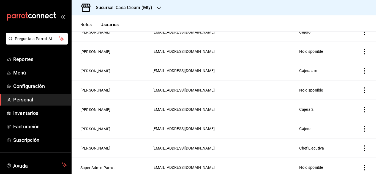
click at [106, 4] on h3 "Sucursal: Casa Cream (Mty)" at bounding box center [121, 7] width 61 height 7
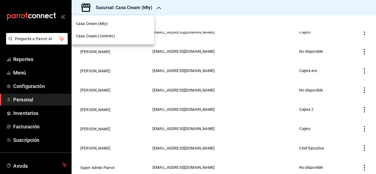
click at [107, 36] on span "Casa Cream (Centrito)" at bounding box center [95, 36] width 39 height 6
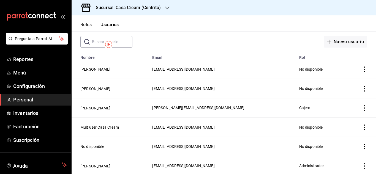
scroll to position [0, 0]
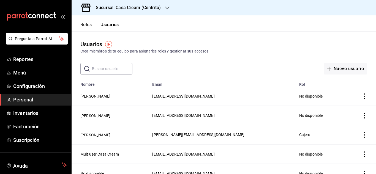
click at [118, 14] on div "Sucursal: Casa Cream (Centrito)" at bounding box center [124, 7] width 96 height 15
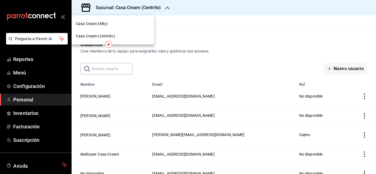
click at [116, 25] on div "Casa Cream (Mty)" at bounding box center [113, 24] width 74 height 6
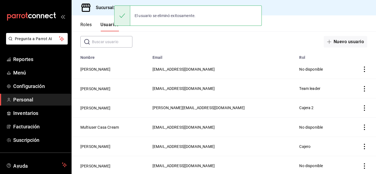
scroll to position [127, 0]
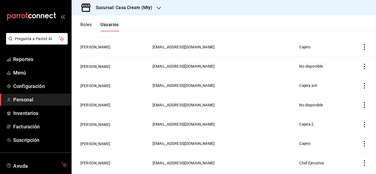
click at [362, 141] on icon "actions" at bounding box center [365, 144] width 6 height 6
click at [356, 134] on li "Duplicar" at bounding box center [340, 133] width 46 height 15
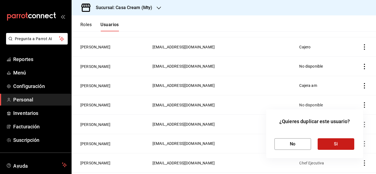
click at [344, 143] on button "Si" at bounding box center [336, 144] width 37 height 12
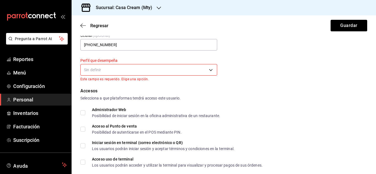
scroll to position [80, 0]
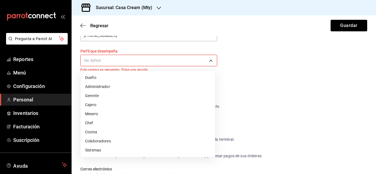
click at [212, 62] on body "Pregunta a Parrot AI Reportes Menú Configuración Personal Inventarios Facturaci…" at bounding box center [188, 87] width 376 height 174
click at [101, 93] on li "Gerente" at bounding box center [148, 95] width 134 height 9
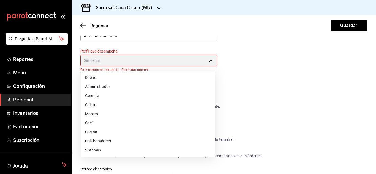
type input "MANAGER"
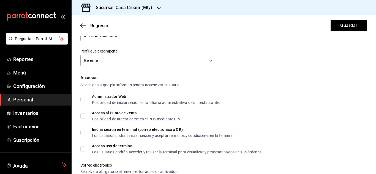
click at [82, 99] on input "Administrador Web Posibilidad de iniciar sesión en la oficina administrativa de…" at bounding box center [82, 99] width 5 height 5
checkbox input "true"
click at [86, 116] on span "Acceso al Punto de venta Posibilidad de autenticarse en el POS mediante PIN." at bounding box center [133, 116] width 96 height 10
click at [85, 116] on input "Acceso al Punto de venta Posibilidad de autenticarse en el POS mediante PIN." at bounding box center [82, 116] width 5 height 5
checkbox input "true"
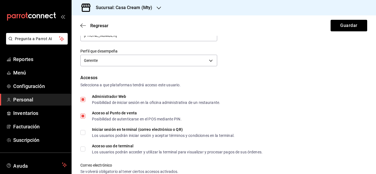
click at [86, 134] on span "Iniciar sesión en terminal (correo electrónico o QR) Los usuarios podrán inicia…" at bounding box center [159, 133] width 149 height 10
click at [85, 134] on input "Iniciar sesión en terminal (correo electrónico o QR) Los usuarios podrán inicia…" at bounding box center [82, 132] width 5 height 5
checkbox input "true"
click at [83, 145] on label "Acceso uso de terminal Los usuarios podrán acceder y utilizar la terminal para …" at bounding box center [171, 149] width 182 height 10
click at [83, 147] on input "Acceso uso de terminal Los usuarios podrán acceder y utilizar la terminal para …" at bounding box center [82, 149] width 5 height 5
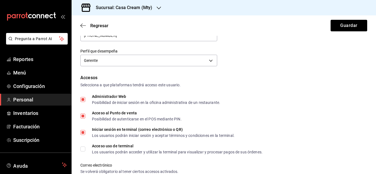
checkbox input "true"
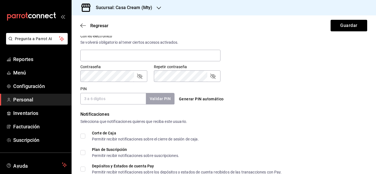
scroll to position [213, 0]
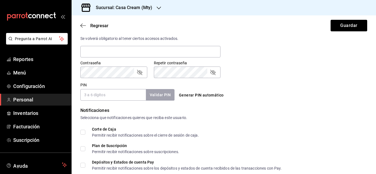
click at [187, 95] on button "Generar PIN automático" at bounding box center [201, 95] width 49 height 10
type input "2353"
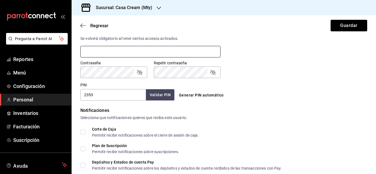
click at [174, 52] on input "text" at bounding box center [150, 52] width 140 height 12
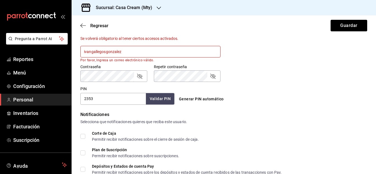
click at [174, 52] on input "ivangallegosgonzalez" at bounding box center [150, 52] width 140 height 12
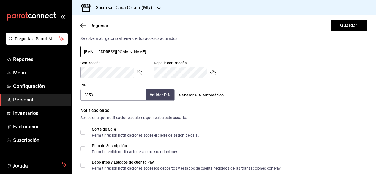
type input "[EMAIL_ADDRESS][DOMAIN_NAME]"
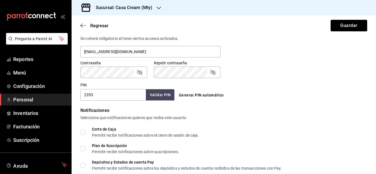
click at [232, 77] on div "Contraseña Contraseña Repetir contraseña Repetir contraseña" at bounding box center [220, 66] width 293 height 24
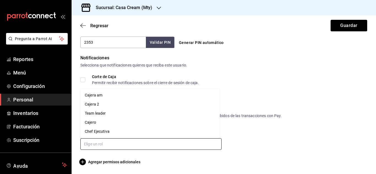
click at [210, 141] on input "text" at bounding box center [150, 144] width 141 height 12
click at [99, 125] on li "Cajero" at bounding box center [149, 122] width 139 height 9
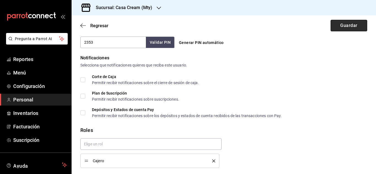
click at [354, 30] on button "Guardar" at bounding box center [348, 26] width 37 height 12
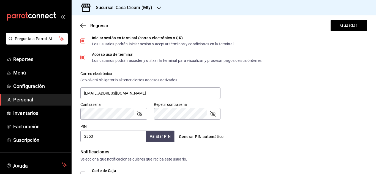
scroll to position [169, 0]
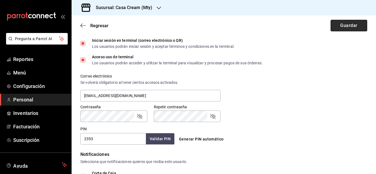
click at [344, 26] on button "Guardar" at bounding box center [348, 26] width 37 height 12
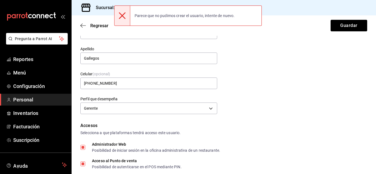
scroll to position [0, 0]
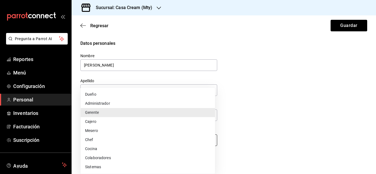
click at [127, 143] on body "Pregunta a Parrot AI Reportes Menú Configuración Personal Inventarios Facturaci…" at bounding box center [188, 87] width 376 height 174
click at [98, 131] on li "Mesero" at bounding box center [148, 130] width 134 height 9
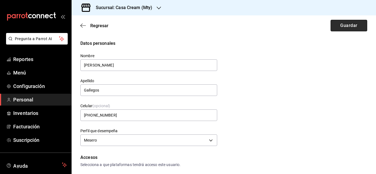
click at [330, 29] on button "Guardar" at bounding box center [348, 26] width 37 height 12
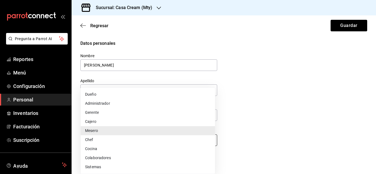
click at [109, 143] on body "Pregunta a Parrot AI Reportes Menú Configuración Personal Inventarios Facturaci…" at bounding box center [188, 87] width 376 height 174
click at [98, 121] on li "Cajero" at bounding box center [148, 121] width 134 height 9
type input "CASHIER"
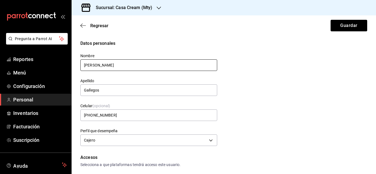
click at [103, 66] on input "[PERSON_NAME]" at bounding box center [148, 65] width 137 height 12
type input "[PERSON_NAME]"
click at [109, 90] on input "Gallegos" at bounding box center [148, 90] width 137 height 12
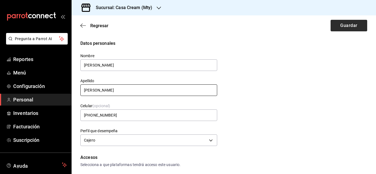
type input "[PERSON_NAME]"
click at [339, 23] on button "Guardar" at bounding box center [348, 26] width 37 height 12
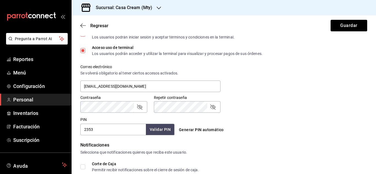
scroll to position [179, 0]
click at [86, 84] on input "[EMAIL_ADDRESS][DOMAIN_NAME]" at bounding box center [150, 86] width 140 height 12
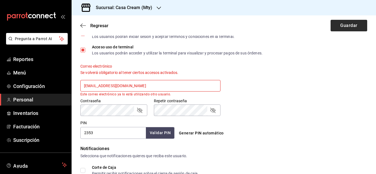
type input "[EMAIL_ADDRESS][DOMAIN_NAME]"
click at [332, 26] on button "Guardar" at bounding box center [348, 26] width 37 height 12
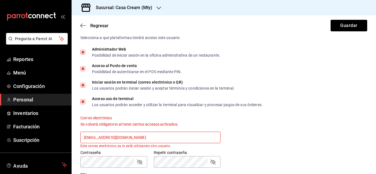
scroll to position [140, 0]
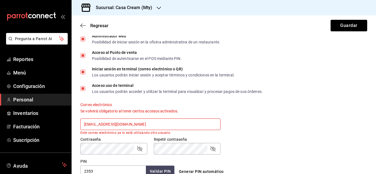
click at [163, 124] on input "[EMAIL_ADDRESS][DOMAIN_NAME]" at bounding box center [150, 125] width 140 height 12
click at [88, 124] on input "[EMAIL_ADDRESS][DOMAIN_NAME]" at bounding box center [150, 125] width 140 height 12
click at [15, 168] on span "Ayuda" at bounding box center [36, 165] width 46 height 7
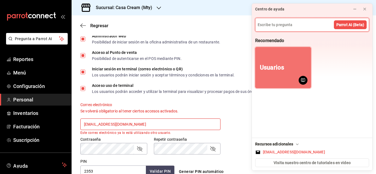
click at [288, 69] on button "Usuarios" at bounding box center [283, 67] width 56 height 41
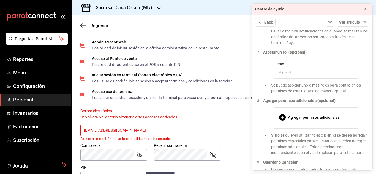
scroll to position [664, 0]
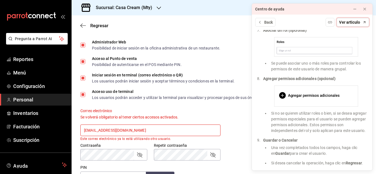
click at [355, 20] on span "Ver articulo" at bounding box center [349, 23] width 21 height 6
click at [88, 24] on span "Regresar" at bounding box center [94, 25] width 28 height 5
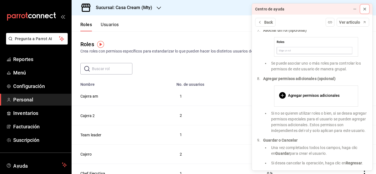
click at [363, 10] on icon at bounding box center [364, 9] width 4 height 4
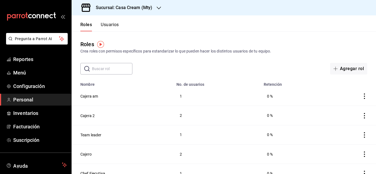
click at [112, 23] on button "Usuarios" at bounding box center [110, 26] width 18 height 9
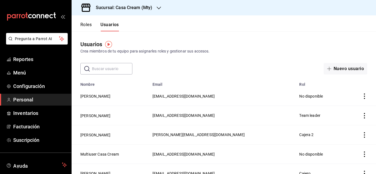
click at [132, 6] on h3 "Sucursal: Casa Cream (Mty)" at bounding box center [121, 7] width 61 height 7
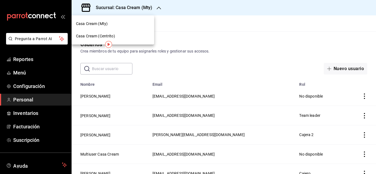
click at [106, 35] on span "Casa Cream (Centrito)" at bounding box center [95, 36] width 39 height 6
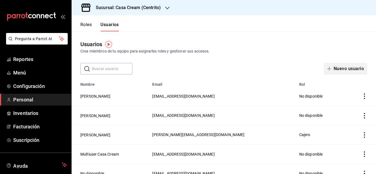
click at [332, 65] on button "Nuevo usuario" at bounding box center [345, 69] width 43 height 12
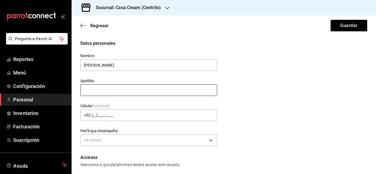
type input "[PERSON_NAME]"
click at [152, 87] on input "text" at bounding box center [148, 90] width 137 height 12
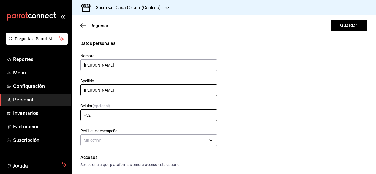
type input "[PERSON_NAME]"
click at [119, 114] on input "+52 (__) ____-____" at bounding box center [148, 116] width 137 height 12
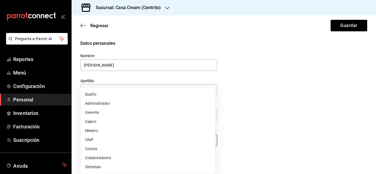
click at [115, 143] on body "Pregunta a Parrot AI Reportes Menú Configuración Personal Inventarios Facturaci…" at bounding box center [188, 87] width 376 height 174
click at [98, 121] on li "Cajero" at bounding box center [148, 121] width 134 height 9
type input "CASHIER"
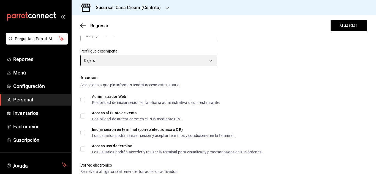
scroll to position [91, 0]
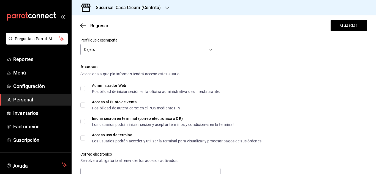
click at [86, 86] on span "Administrador Web Posibilidad de iniciar sesión en la oficina administrativa de…" at bounding box center [152, 89] width 135 height 10
click at [85, 86] on input "Administrador Web Posibilidad de iniciar sesión en la oficina administrativa de…" at bounding box center [82, 88] width 5 height 5
checkbox input "true"
click at [86, 103] on span "Acceso al Punto de venta Posibilidad de autenticarse en el POS mediante PIN." at bounding box center [133, 105] width 96 height 10
click at [85, 103] on input "Acceso al Punto de venta Posibilidad de autenticarse en el POS mediante PIN." at bounding box center [82, 105] width 5 height 5
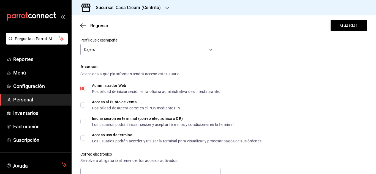
checkbox input "true"
click at [84, 117] on label "Iniciar sesión en terminal (correo electrónico o QR) Los usuarios podrán inicia…" at bounding box center [157, 122] width 154 height 10
click at [84, 119] on input "Iniciar sesión en terminal (correo electrónico o QR) Los usuarios podrán inicia…" at bounding box center [82, 121] width 5 height 5
checkbox input "true"
click at [83, 135] on label "Acceso uso de terminal Los usuarios podrán acceder y utilizar la terminal para …" at bounding box center [171, 138] width 182 height 10
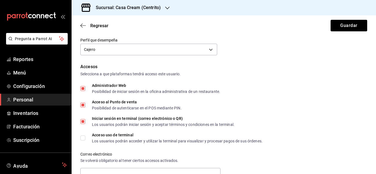
click at [83, 136] on input "Acceso uso de terminal Los usuarios podrán acceder y utilizar la terminal para …" at bounding box center [82, 138] width 5 height 5
checkbox input "true"
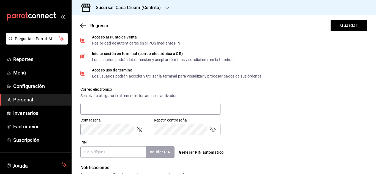
scroll to position [162, 0]
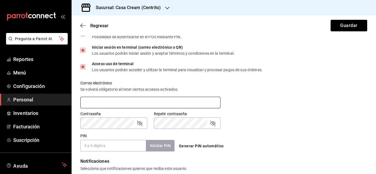
click at [210, 103] on input "text" at bounding box center [150, 103] width 140 height 12
type input "[EMAIL_ADDRESS][DOMAIN_NAME]"
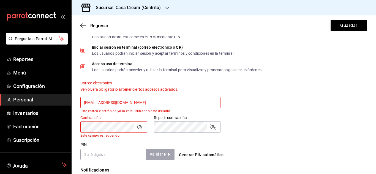
click at [193, 149] on div "Generar PIN automático" at bounding box center [222, 150] width 96 height 20
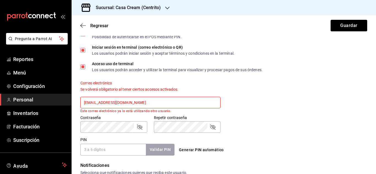
click at [205, 152] on button "Generar PIN automático" at bounding box center [201, 150] width 49 height 10
type input "5569"
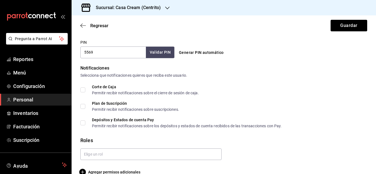
scroll to position [270, 0]
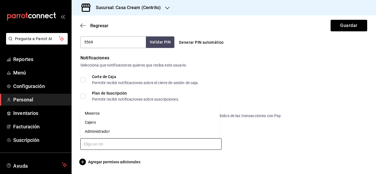
click at [114, 140] on input "text" at bounding box center [150, 144] width 141 height 12
click at [103, 125] on li "Cajero" at bounding box center [149, 122] width 139 height 9
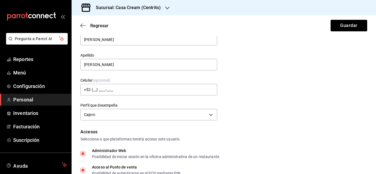
scroll to position [0, 0]
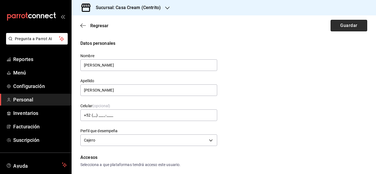
click at [335, 23] on button "Guardar" at bounding box center [348, 26] width 37 height 12
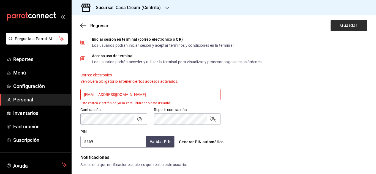
click at [335, 23] on button "Guardar" at bounding box center [348, 26] width 37 height 12
click at [122, 96] on input "[EMAIL_ADDRESS][DOMAIN_NAME]" at bounding box center [150, 95] width 140 height 12
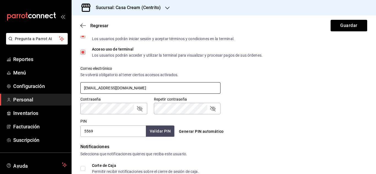
scroll to position [173, 0]
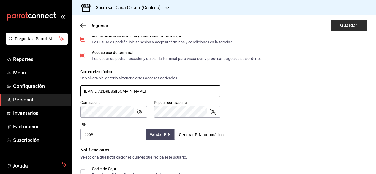
type input "[EMAIL_ADDRESS][DOMAIN_NAME]"
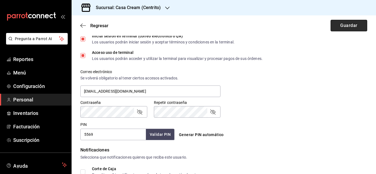
click at [346, 23] on button "Guardar" at bounding box center [348, 26] width 37 height 12
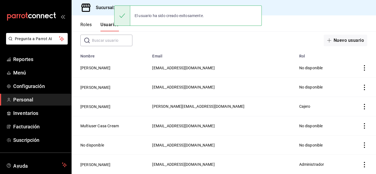
scroll to position [27, 0]
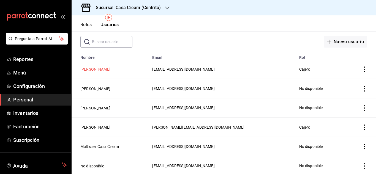
click at [110, 68] on button "[PERSON_NAME]" at bounding box center [95, 70] width 30 height 6
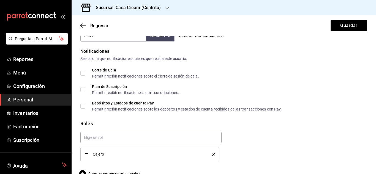
scroll to position [284, 0]
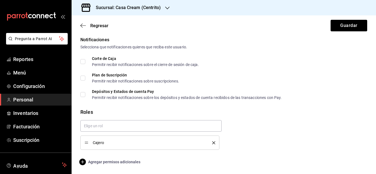
click at [114, 162] on span "Agregar permisos adicionales" at bounding box center [110, 162] width 60 height 7
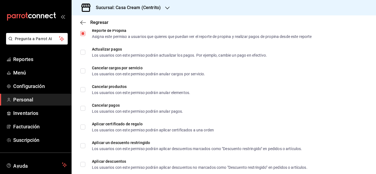
scroll to position [661, 0]
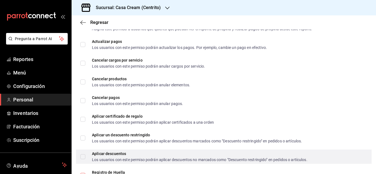
click at [82, 154] on input "Aplicar descuentos Los usuarios con este permiso podrán aplicar descuentos no m…" at bounding box center [82, 156] width 5 height 5
checkbox input "true"
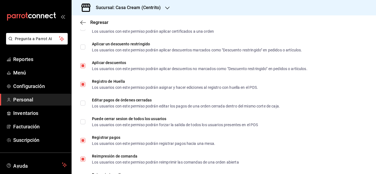
scroll to position [765, 0]
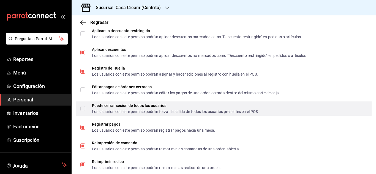
click at [83, 108] on input "Puede cerrar sesion de todos los usuarios Los usuarios con este permiso podrán …" at bounding box center [82, 108] width 5 height 5
checkbox input "true"
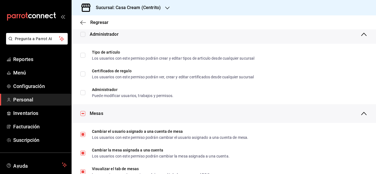
scroll to position [0, 0]
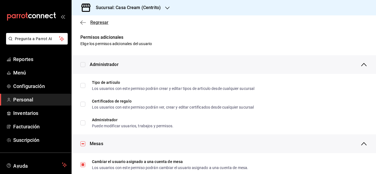
click at [85, 23] on icon "button" at bounding box center [83, 22] width 6 height 5
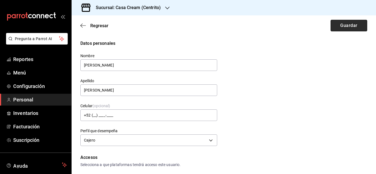
click at [345, 23] on button "Guardar" at bounding box center [348, 26] width 37 height 12
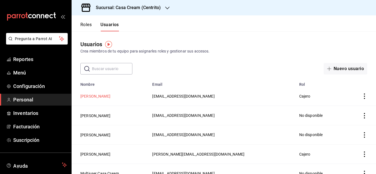
click at [88, 94] on button "[PERSON_NAME]" at bounding box center [95, 97] width 30 height 6
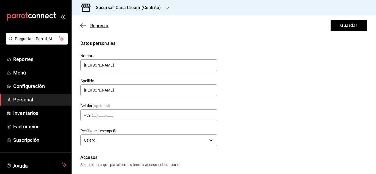
click at [81, 26] on div "Regresar Guardar" at bounding box center [224, 25] width 304 height 20
click at [81, 26] on icon "button" at bounding box center [81, 26] width 2 height 4
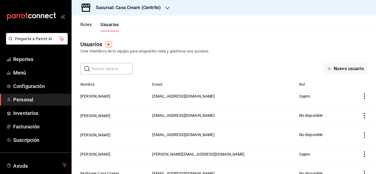
click at [102, 4] on div "Sucursal: Casa Cream (Centrito)" at bounding box center [124, 7] width 96 height 15
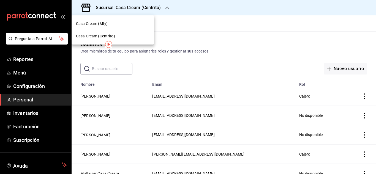
click at [98, 29] on div "Casa Cream (Mty)" at bounding box center [113, 24] width 83 height 12
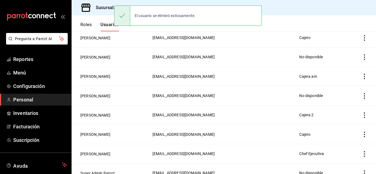
scroll to position [160, 0]
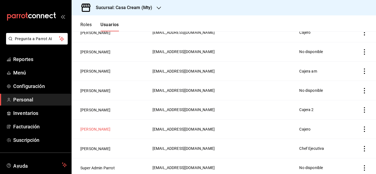
click at [100, 127] on button "[PERSON_NAME]" at bounding box center [95, 130] width 30 height 6
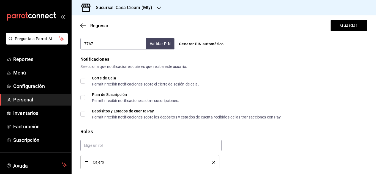
scroll to position [284, 0]
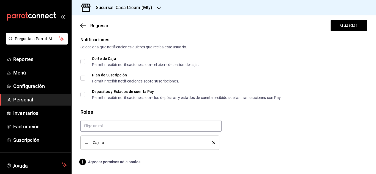
click at [126, 164] on span "Agregar permisos adicionales" at bounding box center [110, 162] width 60 height 7
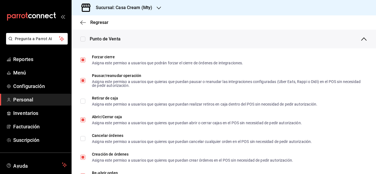
scroll to position [453, 0]
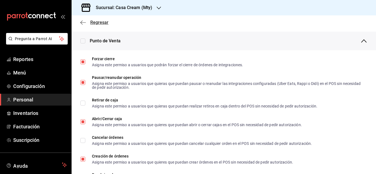
click at [83, 21] on icon "button" at bounding box center [83, 22] width 6 height 5
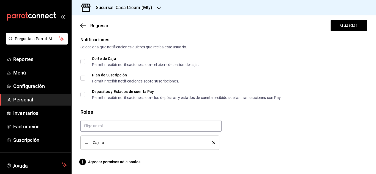
scroll to position [284, 0]
click at [82, 24] on icon "button" at bounding box center [81, 26] width 2 height 4
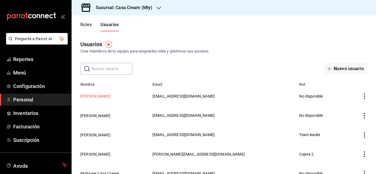
click at [98, 97] on button "[PERSON_NAME]" at bounding box center [95, 97] width 30 height 6
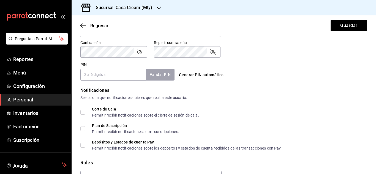
scroll to position [270, 0]
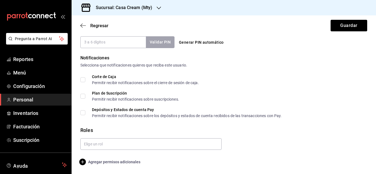
click at [114, 163] on span "Agregar permisos adicionales" at bounding box center [110, 162] width 60 height 7
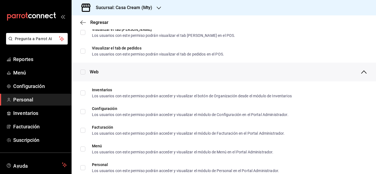
scroll to position [191, 0]
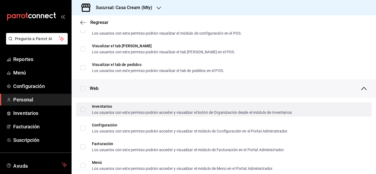
click at [84, 110] on input "Inventarios Los usuarios con este permiso podrán acceder y visualizar el botón …" at bounding box center [82, 109] width 5 height 5
checkbox input "true"
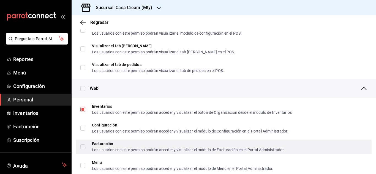
click at [83, 146] on input "Facturación Los usuarios con este permiso podrán acceder y visualizar el módulo…" at bounding box center [82, 146] width 5 height 5
checkbox input "true"
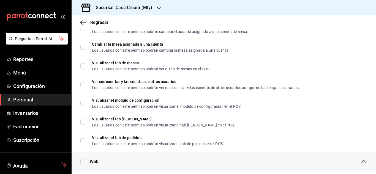
scroll to position [121, 0]
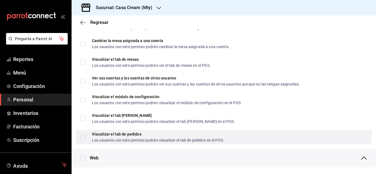
click at [83, 140] on label "Visualizar el tab de pedidos Los usuarios con este permiso podrán visualizar el…" at bounding box center [152, 137] width 144 height 10
click at [83, 140] on input "Visualizar el tab de pedidos Los usuarios con este permiso podrán visualizar el…" at bounding box center [82, 137] width 5 height 5
checkbox input "false"
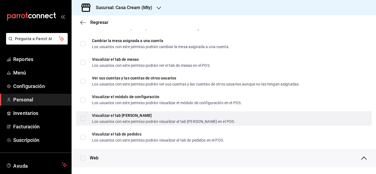
click at [82, 122] on label "Visualizar el tab [PERSON_NAME] Los usuarios con este permiso podrán visualizar…" at bounding box center [157, 119] width 155 height 10
click at [82, 121] on input "Visualizar el tab [PERSON_NAME] Los usuarios con este permiso podrán visualizar…" at bounding box center [82, 118] width 5 height 5
click at [85, 117] on input "Visualizar el tab [PERSON_NAME] Los usuarios con este permiso podrán visualizar…" at bounding box center [82, 118] width 5 height 5
checkbox input "true"
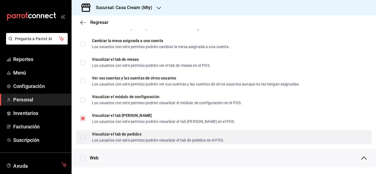
click at [84, 137] on input "Visualizar el tab de pedidos Los usuarios con este permiso podrán visualizar el…" at bounding box center [82, 137] width 5 height 5
checkbox input "true"
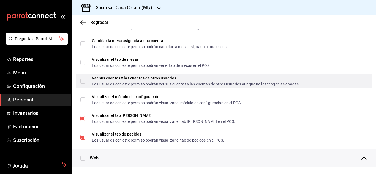
click at [84, 80] on input "Ver sus cuentas y las cuentas de otros usuarios Los usuarios con este permiso p…" at bounding box center [82, 81] width 5 height 5
checkbox input "true"
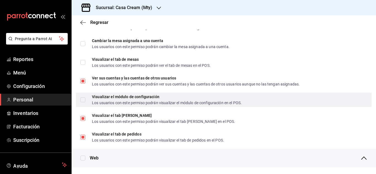
click at [83, 98] on input "Visualizar el módulo de configuración Los usuarios con este permiso podrán visu…" at bounding box center [82, 99] width 5 height 5
checkbox input "true"
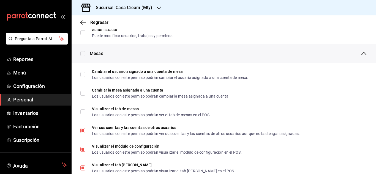
scroll to position [70, 0]
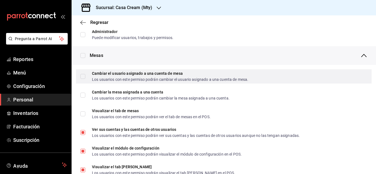
click at [85, 76] on span "Cambiar el usuario asignado a una cuenta [PERSON_NAME] Los usuarios con este pe…" at bounding box center [166, 77] width 163 height 10
click at [85, 76] on input "Cambiar el usuario asignado a una cuenta [PERSON_NAME] Los usuarios con este pe…" at bounding box center [82, 76] width 5 height 5
checkbox input "false"
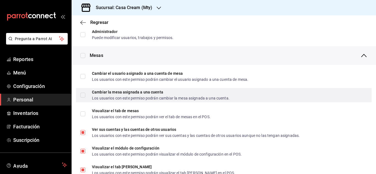
click at [83, 95] on input "Cambiar la mesa asignada a una cuenta Los usuarios con este permiso podrán camb…" at bounding box center [82, 95] width 5 height 5
checkbox input "true"
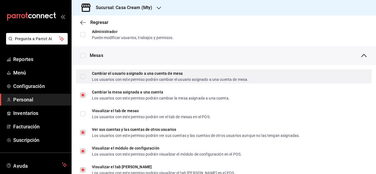
click at [84, 78] on input "Cambiar el usuario asignado a una cuenta [PERSON_NAME] Los usuarios con este pe…" at bounding box center [82, 76] width 5 height 5
checkbox input "true"
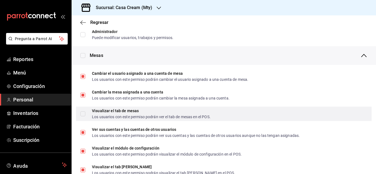
click at [82, 115] on input "Visualizar el tab de mesas Los usuarios con este permiso podrán ver el tab de m…" at bounding box center [82, 113] width 5 height 5
checkbox input "true"
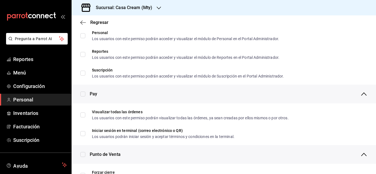
scroll to position [350, 0]
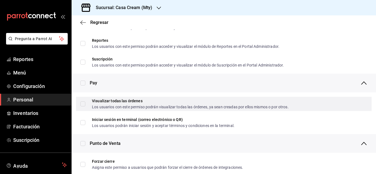
click at [83, 103] on input "Visualizar todas las órdenes Los usuarios con este permiso podrán visualizar to…" at bounding box center [82, 104] width 5 height 5
checkbox input "true"
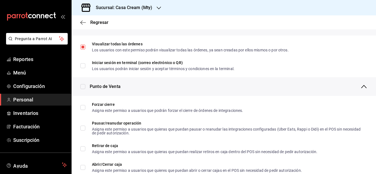
scroll to position [409, 0]
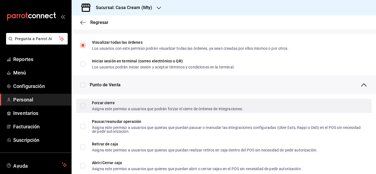
click at [82, 106] on input "Forzar cierre Asigna este permiso a usuarios que podrán forzar el cierre de órd…" at bounding box center [82, 105] width 5 height 5
checkbox input "true"
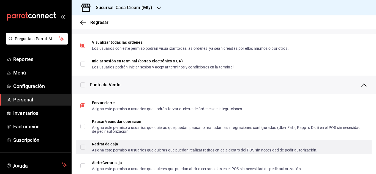
click at [82, 150] on label "Retirar de caja Asigna este permiso a usuarios que quieras que puedan realizar …" at bounding box center [198, 147] width 237 height 10
click at [82, 150] on input "Retirar de caja Asigna este permiso a usuarios que quieras que puedan realizar …" at bounding box center [82, 147] width 5 height 5
checkbox input "false"
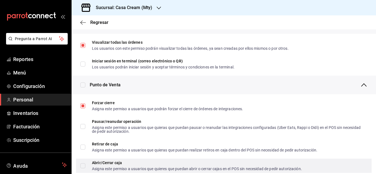
click at [83, 163] on input "Abrir/Cerrar caja Asigna este permiso a usuarios que quieres que puedan abrir o…" at bounding box center [82, 165] width 5 height 5
checkbox input "true"
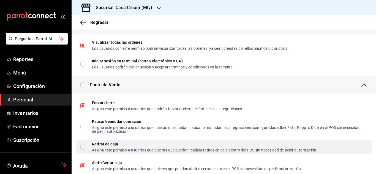
click at [83, 150] on label "Retirar de caja Asigna este permiso a usuarios que quieras que puedan realizar …" at bounding box center [198, 147] width 237 height 10
click at [83, 150] on input "Retirar de caja Asigna este permiso a usuarios que quieras que puedan realizar …" at bounding box center [82, 147] width 5 height 5
click at [83, 147] on input "Retirar de caja Asigna este permiso a usuarios que quieras que puedan realizar …" at bounding box center [82, 147] width 5 height 5
checkbox input "true"
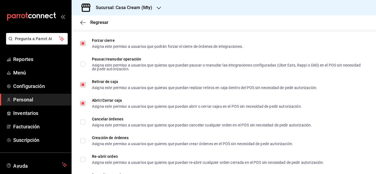
scroll to position [475, 0]
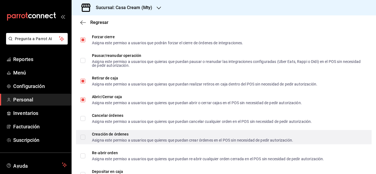
click at [84, 138] on input "Creación de órdenes Asigna este permiso a usuarios que quieres que puedan crear…" at bounding box center [82, 137] width 5 height 5
checkbox input "true"
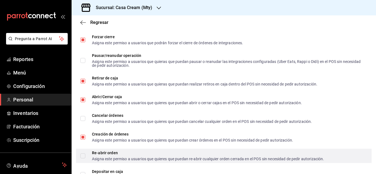
click at [83, 157] on input "Re-abrir orden Asigna este permiso a usuarios que quieres que puedan re-abrir c…" at bounding box center [82, 156] width 5 height 5
checkbox input "true"
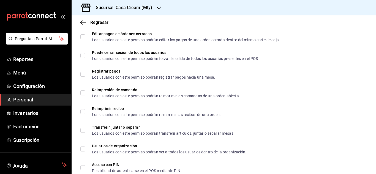
scroll to position [833, 0]
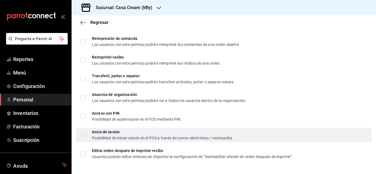
click at [83, 135] on input "Inicio de sesión Posibilidad de iniciar sesión en el POS a través de correo ele…" at bounding box center [82, 135] width 5 height 5
checkbox input "true"
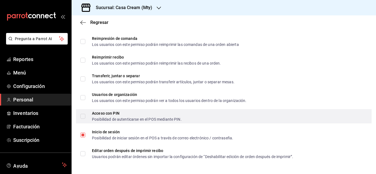
click at [82, 118] on input "Acceso con PIN Posibilidad de autenticarse en el POS mediante PIN." at bounding box center [82, 116] width 5 height 5
checkbox input "true"
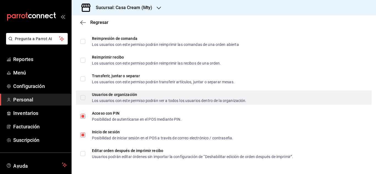
click at [84, 100] on input "Usuarios de organización Los usuarios con este permiso podrán ver a todos los u…" at bounding box center [82, 97] width 5 height 5
checkbox input "true"
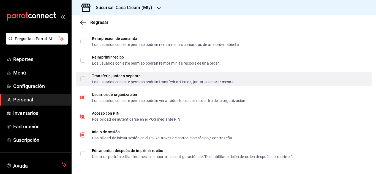
click at [83, 77] on input "Transferir, juntar o separar Los usuarios con este permiso podrán transferir ar…" at bounding box center [82, 78] width 5 height 5
checkbox input "true"
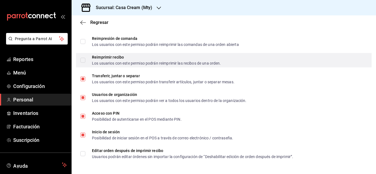
click at [83, 64] on label "Reimprimir recibo Los usuarios con este permiso podrán reimprimir las recibos d…" at bounding box center [150, 60] width 141 height 10
click at [83, 63] on input "Reimprimir recibo Los usuarios con este permiso podrán reimprimir las recibos d…" at bounding box center [82, 60] width 5 height 5
checkbox input "false"
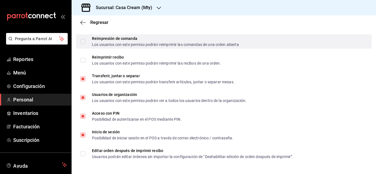
click at [84, 42] on input "Reimpresión de comanda Los usuarios con este permiso podrán reimprimir las coma…" at bounding box center [82, 41] width 5 height 5
checkbox input "true"
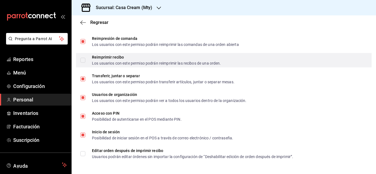
click at [84, 61] on input "Reimprimir recibo Los usuarios con este permiso podrán reimprimir las recibos d…" at bounding box center [82, 60] width 5 height 5
checkbox input "true"
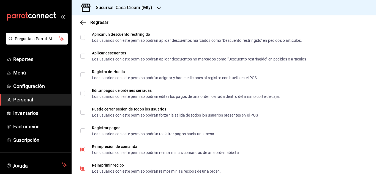
scroll to position [721, 0]
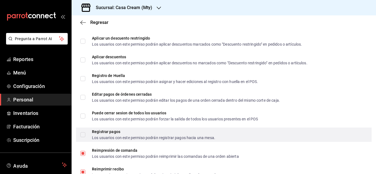
click at [81, 135] on input "Registrar pagos Los usuarios con este permiso podrán registrar pagos hacia una …" at bounding box center [82, 134] width 5 height 5
checkbox input "true"
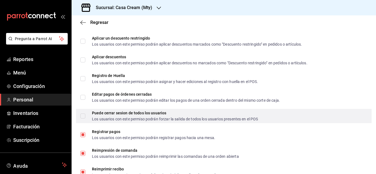
click at [83, 119] on label "Puede cerrar sesion de todos los usuarios Los usuarios con este permiso podrán …" at bounding box center [168, 116] width 177 height 10
click at [83, 119] on input "Puede cerrar sesion de todos los usuarios Los usuarios con este permiso podrán …" at bounding box center [82, 116] width 5 height 5
click at [83, 117] on input "Puede cerrar sesion de todos los usuarios Los usuarios con este permiso podrán …" at bounding box center [82, 116] width 5 height 5
checkbox input "true"
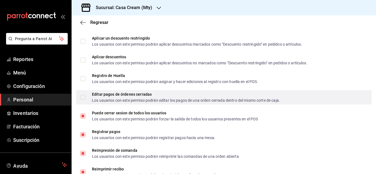
click at [85, 99] on input "Editar pagos de órdenes cerradas Los usuarios con este permiso podrán editar lo…" at bounding box center [82, 97] width 5 height 5
checkbox input "true"
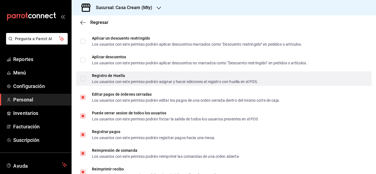
click at [85, 76] on input "Registro de Huella Los usuarios con este permiso podrán asignar y hacer edicion…" at bounding box center [82, 78] width 5 height 5
checkbox input "true"
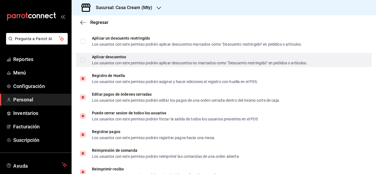
click at [81, 58] on input "Aplicar descuentos Los usuarios con este permiso podrán aplicar descuentos no m…" at bounding box center [82, 60] width 5 height 5
checkbox input "true"
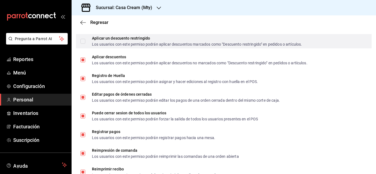
click at [83, 43] on input "Aplicar un descuento restringido Los usuarios con este permiso podrán aplicar d…" at bounding box center [82, 41] width 5 height 5
checkbox input "true"
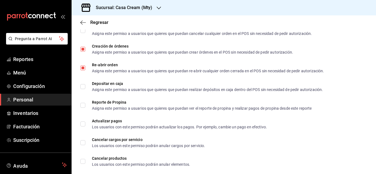
scroll to position [565, 0]
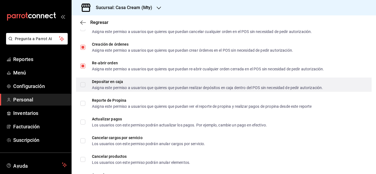
click at [84, 86] on input "Depositar en caja Asigna este permiso a usuarios que quieres que puedan realiza…" at bounding box center [82, 84] width 5 height 5
checkbox input "true"
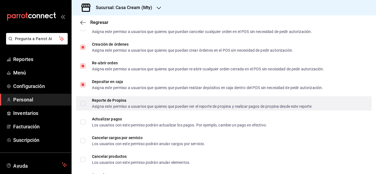
click at [84, 102] on input "Reporte de Propina Asigna este permiso a usuarios que quieres que puedan ver el…" at bounding box center [82, 103] width 5 height 5
checkbox input "true"
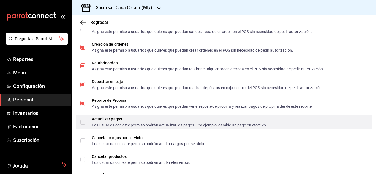
click at [84, 124] on input "Actualizar pagos Los usuarios con este permiso podrán actualizar los pagos. Por…" at bounding box center [82, 122] width 5 height 5
checkbox input "true"
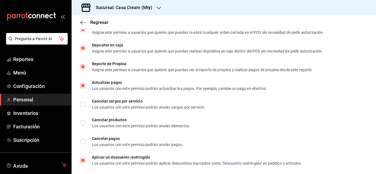
scroll to position [614, 0]
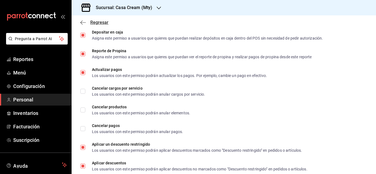
click at [83, 23] on icon "button" at bounding box center [83, 22] width 6 height 5
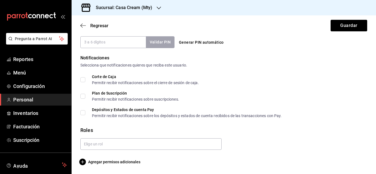
scroll to position [270, 0]
click at [347, 23] on button "Guardar" at bounding box center [348, 26] width 37 height 12
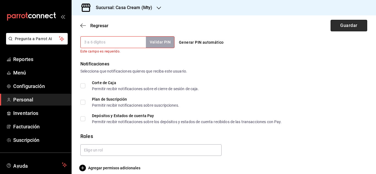
click at [331, 24] on button "Guardar" at bounding box center [348, 26] width 37 height 12
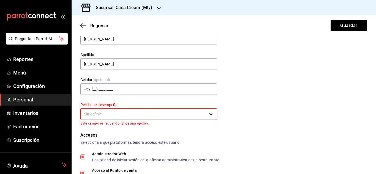
scroll to position [22, 0]
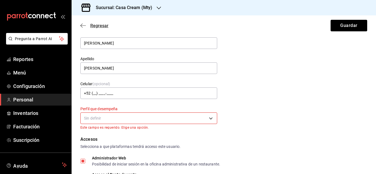
click at [84, 26] on icon "button" at bounding box center [83, 25] width 6 height 5
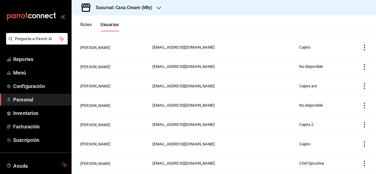
scroll to position [160, 0]
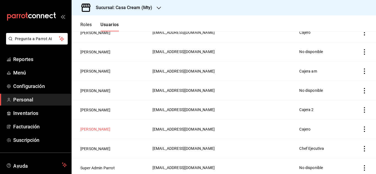
click at [100, 128] on button "[PERSON_NAME]" at bounding box center [95, 130] width 30 height 6
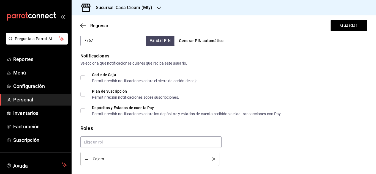
scroll to position [284, 0]
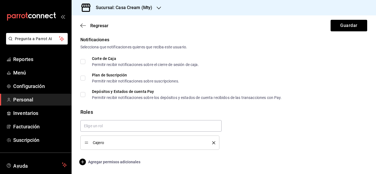
click at [137, 163] on span "Agregar permisos adicionales" at bounding box center [110, 162] width 60 height 7
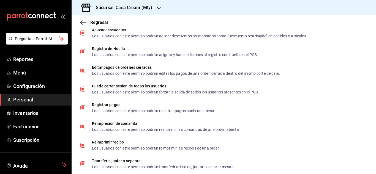
scroll to position [833, 0]
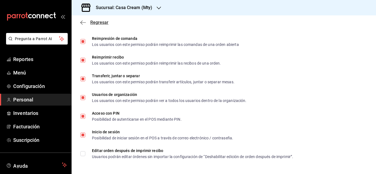
click at [85, 21] on icon "button" at bounding box center [83, 22] width 6 height 5
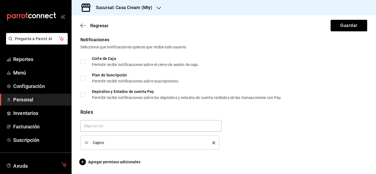
scroll to position [284, 0]
click at [84, 24] on icon "button" at bounding box center [83, 25] width 6 height 5
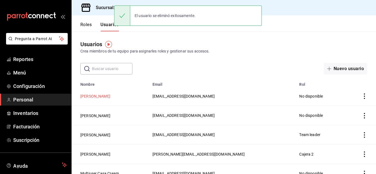
click at [104, 96] on button "[PERSON_NAME]" at bounding box center [95, 97] width 30 height 6
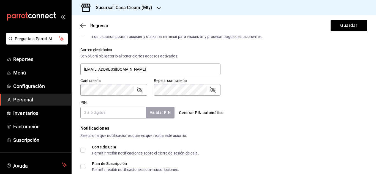
scroll to position [270, 0]
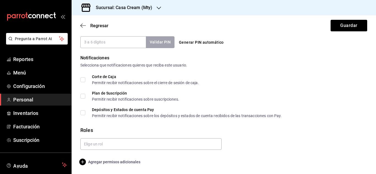
click at [134, 162] on span "Agregar permisos adicionales" at bounding box center [110, 162] width 60 height 7
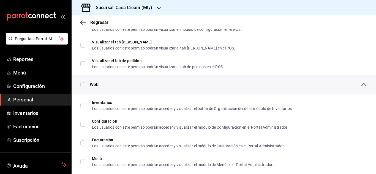
scroll to position [215, 0]
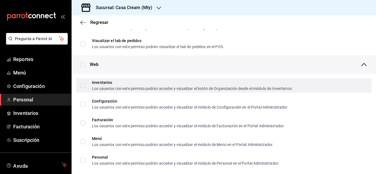
click at [83, 86] on input "Inventarios Los usuarios con este permiso podrán acceder y visualizar el botón …" at bounding box center [82, 85] width 5 height 5
checkbox input "true"
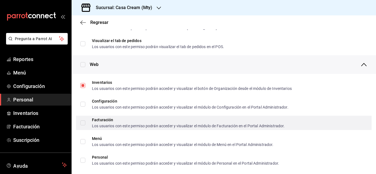
click at [82, 126] on label "Facturación Los usuarios con este permiso podrán acceder y visualizar el módulo…" at bounding box center [182, 123] width 204 height 10
click at [82, 125] on input "Facturación Los usuarios con este permiso podrán acceder y visualizar el módulo…" at bounding box center [82, 123] width 5 height 5
click at [83, 122] on input "Facturación Los usuarios con este permiso podrán acceder y visualizar el módulo…" at bounding box center [82, 123] width 5 height 5
checkbox input "true"
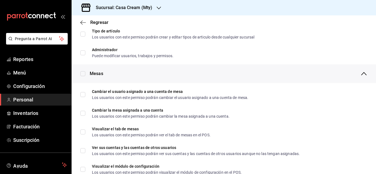
scroll to position [61, 0]
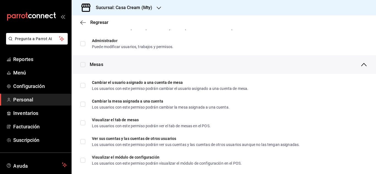
click at [83, 65] on input "checkbox" at bounding box center [82, 64] width 5 height 5
checkbox input "true"
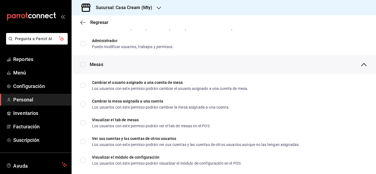
checkbox input "true"
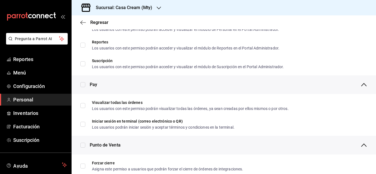
scroll to position [360, 0]
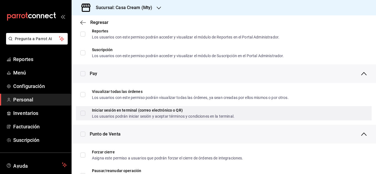
click at [81, 113] on input "Iniciar sesión en terminal (correo electrónico o QR) Los usuarios podrán inicia…" at bounding box center [82, 113] width 5 height 5
checkbox input "true"
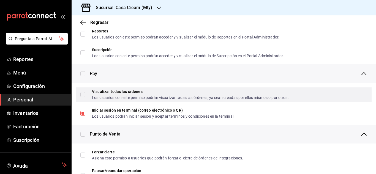
click at [83, 98] on label "Visualizar todas las órdenes Los usuarios con este permiso podrán visualizar to…" at bounding box center [184, 95] width 208 height 10
click at [83, 97] on input "Visualizar todas las órdenes Los usuarios con este permiso podrán visualizar to…" at bounding box center [82, 94] width 5 height 5
checkbox input "false"
click at [82, 93] on input "Visualizar todas las órdenes Los usuarios con este permiso podrán visualizar to…" at bounding box center [82, 94] width 5 height 5
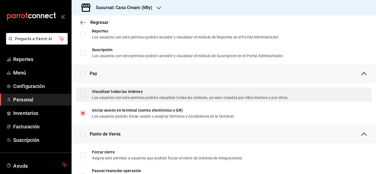
checkbox input "true"
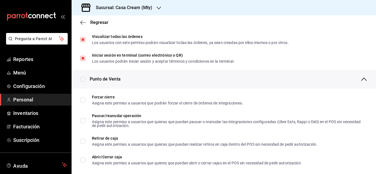
scroll to position [424, 0]
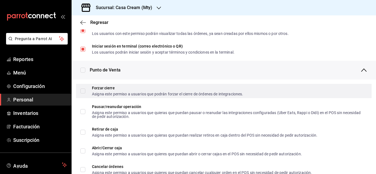
click at [81, 91] on input "Forzar cierre Asigna este permiso a usuarios que podrán forzar el cierre de órd…" at bounding box center [82, 91] width 5 height 5
checkbox input "true"
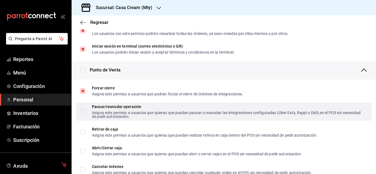
click at [83, 111] on input "Pausar/reanudar operación Asigna este permiso a usuarios que quieras que puedan…" at bounding box center [82, 111] width 5 height 5
checkbox input "true"
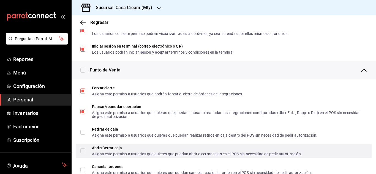
click at [83, 151] on input "Abrir/Cerrar caja Asigna este permiso a usuarios que quieres que puedan abrir o…" at bounding box center [82, 151] width 5 height 5
checkbox input "true"
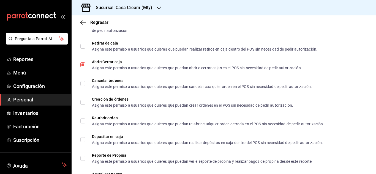
scroll to position [513, 0]
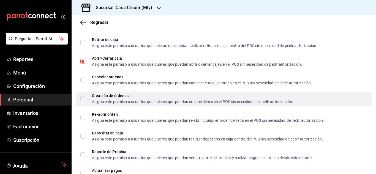
click at [84, 98] on input "Creación de órdenes Asigna este permiso a usuarios que quieres que puedan crear…" at bounding box center [82, 98] width 5 height 5
checkbox input "true"
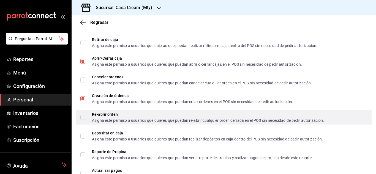
click at [84, 116] on input "Re-abrir orden Asigna este permiso a usuarios que quieres que puedan re-abrir c…" at bounding box center [82, 117] width 5 height 5
checkbox input "true"
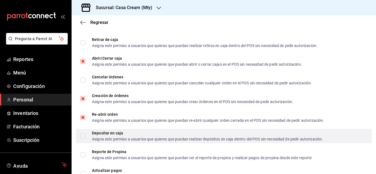
click at [81, 133] on label "Depositar en caja Asigna este permiso a usuarios que quieres que puedan realiza…" at bounding box center [201, 136] width 242 height 10
click at [81, 134] on input "Depositar en caja Asigna este permiso a usuarios que quieres que puedan realiza…" at bounding box center [82, 136] width 5 height 5
checkbox input "false"
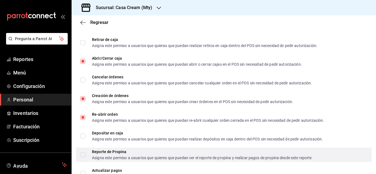
click at [83, 152] on input "Reporte de Propina Asigna este permiso a usuarios que quieres que puedan ver el…" at bounding box center [82, 154] width 5 height 5
checkbox input "true"
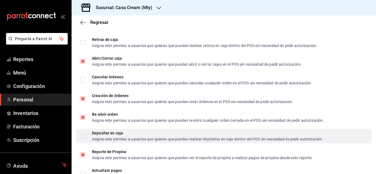
click at [84, 138] on input "Depositar en caja Asigna este permiso a usuarios que quieres que puedan realiza…" at bounding box center [82, 136] width 5 height 5
checkbox input "true"
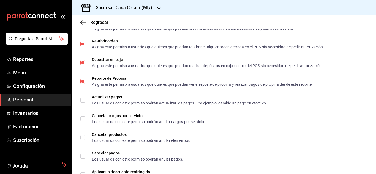
scroll to position [603, 0]
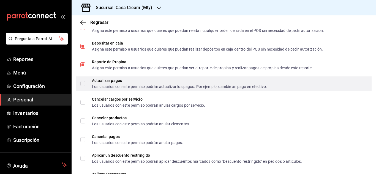
click at [83, 86] on input "Actualizar pagos Los usuarios con este permiso podrán actualizar los pagos. Por…" at bounding box center [82, 83] width 5 height 5
checkbox input "true"
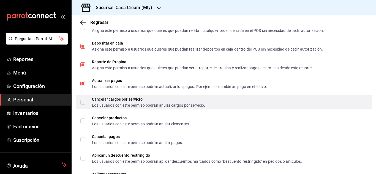
click at [83, 103] on input "Cancelar cargos por servicio Los usuarios con este permiso podrán anular cargos…" at bounding box center [82, 102] width 5 height 5
checkbox input "true"
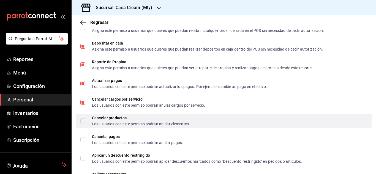
click at [80, 118] on div "Cancelar productos Los usuarios con este permiso podrán anular elementos." at bounding box center [223, 121] width 295 height 14
checkbox input "true"
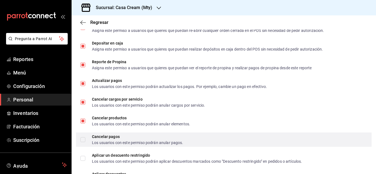
click at [80, 137] on div "Cancelar pagos Los usuarios con este permiso podrán anular pagos." at bounding box center [223, 140] width 295 height 14
checkbox input "true"
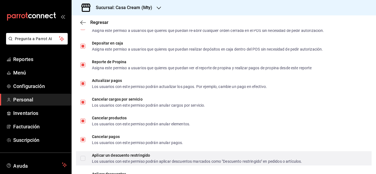
click at [80, 158] on div "Aplicar un descuento restringido Los usuarios con este permiso podrán aplicar d…" at bounding box center [223, 158] width 295 height 14
checkbox input "true"
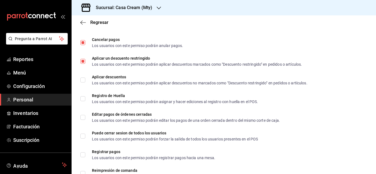
scroll to position [704, 0]
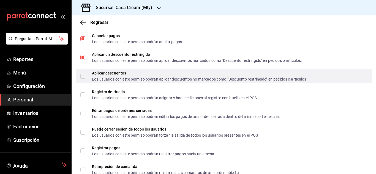
click at [82, 75] on input "Aplicar descuentos Los usuarios con este permiso podrán aplicar descuentos no m…" at bounding box center [82, 76] width 5 height 5
checkbox input "true"
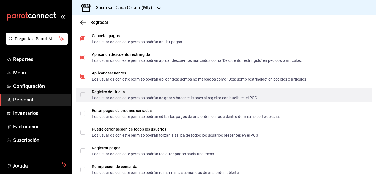
click at [82, 94] on input "Registro de Huella Los usuarios con este permiso podrán asignar y hacer edicion…" at bounding box center [82, 94] width 5 height 5
checkbox input "true"
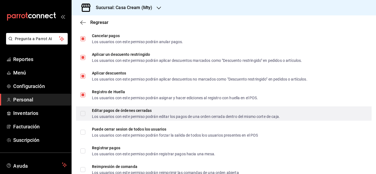
click at [81, 110] on label "Editar pagos de órdenes cerradas Los usuarios con este permiso podrán editar lo…" at bounding box center [179, 114] width 199 height 10
click at [81, 111] on input "Editar pagos de órdenes cerradas Los usuarios con este permiso podrán editar lo…" at bounding box center [82, 113] width 5 height 5
checkbox input "false"
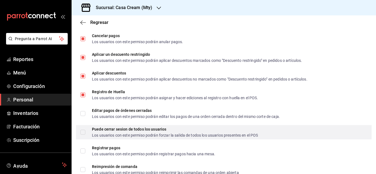
click at [84, 136] on label "Puede cerrar sesion de todos los usuarios Los usuarios con este permiso podrán …" at bounding box center [168, 132] width 177 height 10
click at [84, 135] on input "Puede cerrar sesion de todos los usuarios Los usuarios con este permiso podrán …" at bounding box center [82, 132] width 5 height 5
click at [84, 132] on input "Puede cerrar sesion de todos los usuarios Los usuarios con este permiso podrán …" at bounding box center [82, 132] width 5 height 5
checkbox input "true"
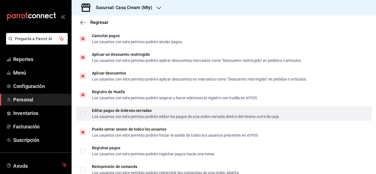
click at [83, 114] on input "Editar pagos de órdenes cerradas Los usuarios con este permiso podrán editar lo…" at bounding box center [82, 113] width 5 height 5
checkbox input "true"
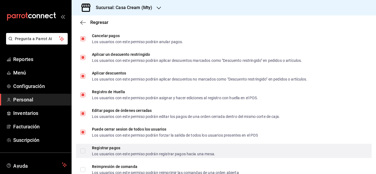
click at [83, 151] on input "Registrar pagos Los usuarios con este permiso podrán registrar pagos hacia una …" at bounding box center [82, 151] width 5 height 5
checkbox input "true"
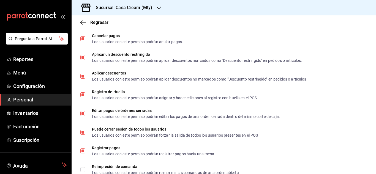
scroll to position [833, 0]
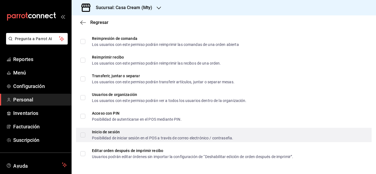
click at [84, 135] on input "Inicio de sesión Posibilidad de iniciar sesión en el POS a través de correo ele…" at bounding box center [82, 135] width 5 height 5
checkbox input "true"
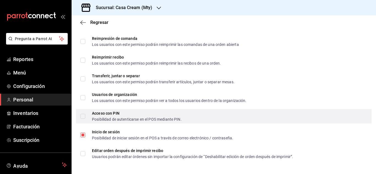
click at [84, 120] on label "Acceso con PIN Posibilidad de autenticarse en el POS mediante PIN." at bounding box center [130, 116] width 101 height 10
click at [84, 119] on input "Acceso con PIN Posibilidad de autenticarse en el POS mediante PIN." at bounding box center [82, 116] width 5 height 5
click at [83, 114] on input "Acceso con PIN Posibilidad de autenticarse en el POS mediante PIN." at bounding box center [82, 116] width 5 height 5
checkbox input "true"
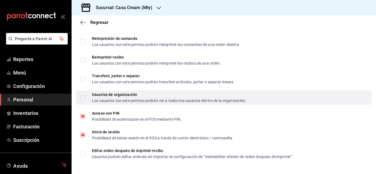
click at [83, 99] on input "Usuarios de organización Los usuarios con este permiso podrán ver a todos los u…" at bounding box center [82, 97] width 5 height 5
checkbox input "true"
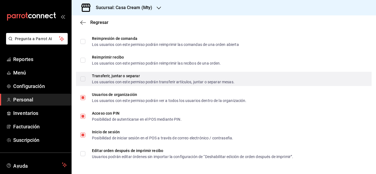
click at [82, 81] on label "Transferir, juntar o separar Los usuarios con este permiso podrán transferir ar…" at bounding box center [157, 79] width 154 height 10
click at [82, 81] on input "Transferir, juntar o separar Los usuarios con este permiso podrán transferir ar…" at bounding box center [82, 78] width 5 height 5
checkbox input "false"
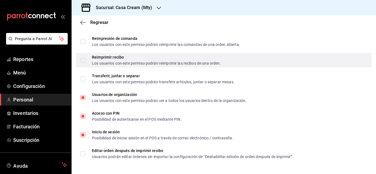
click at [84, 62] on input "Reimprimir recibo Los usuarios con este permiso podrán reimprimir las recibos d…" at bounding box center [82, 60] width 5 height 5
checkbox input "true"
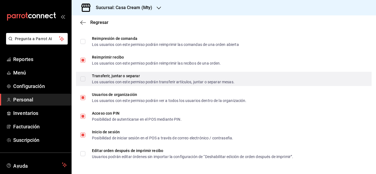
click at [82, 78] on input "Transferir, juntar o separar Los usuarios con este permiso podrán transferir ar…" at bounding box center [82, 78] width 5 height 5
checkbox input "true"
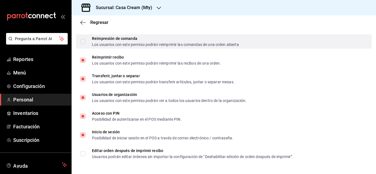
click at [84, 43] on input "Reimpresión de comanda Los usuarios con este permiso podrán reimprimir las coma…" at bounding box center [82, 41] width 5 height 5
checkbox input "true"
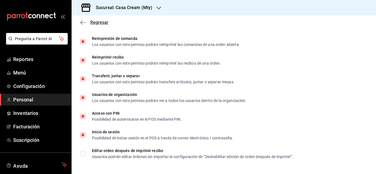
click at [87, 24] on span "Regresar" at bounding box center [94, 22] width 28 height 5
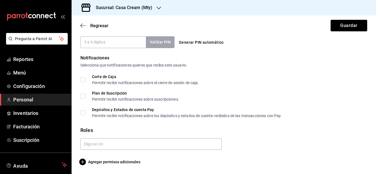
scroll to position [270, 0]
click at [333, 24] on button "Guardar" at bounding box center [348, 26] width 37 height 12
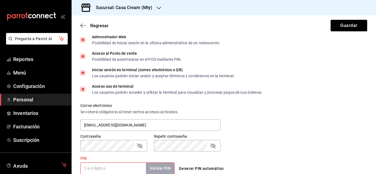
scroll to position [153, 0]
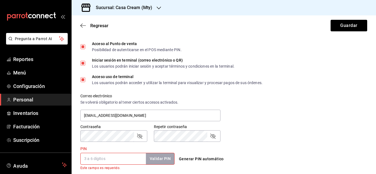
click at [117, 158] on input "PIN" at bounding box center [112, 159] width 65 height 12
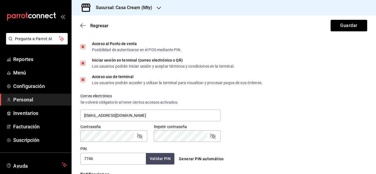
type input "7746"
click at [171, 159] on button "Validar PIN" at bounding box center [159, 159] width 29 height 12
click at [338, 27] on button "Guardar" at bounding box center [348, 26] width 37 height 12
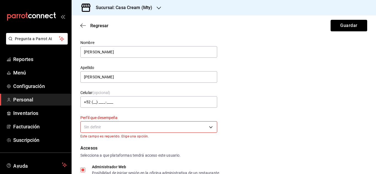
scroll to position [4, 0]
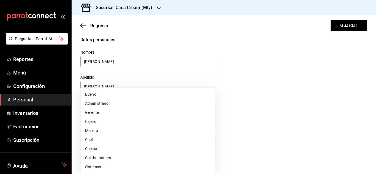
click at [202, 133] on body "Pregunta a Parrot AI Reportes Menú Configuración Personal Inventarios Facturaci…" at bounding box center [188, 87] width 376 height 174
click at [111, 123] on li "Cajero" at bounding box center [148, 121] width 134 height 9
type input "CASHIER"
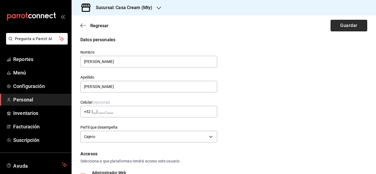
click at [330, 28] on button "Guardar" at bounding box center [348, 26] width 37 height 12
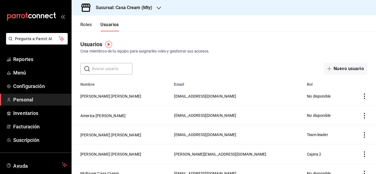
click at [156, 7] on div "Sucursal: Casa Cream (Mty)" at bounding box center [119, 7] width 87 height 15
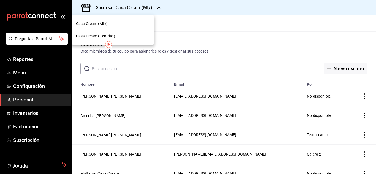
click at [121, 35] on div "Casa Cream (Centrito)" at bounding box center [113, 36] width 74 height 6
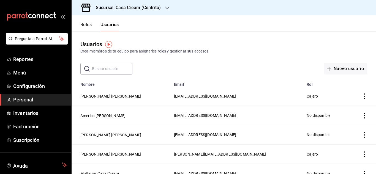
click at [362, 114] on icon "actions" at bounding box center [365, 116] width 6 height 6
click at [339, 121] on span "Eliminar" at bounding box center [335, 123] width 24 height 7
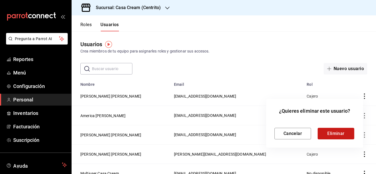
click at [336, 128] on button "Eliminar" at bounding box center [336, 134] width 37 height 12
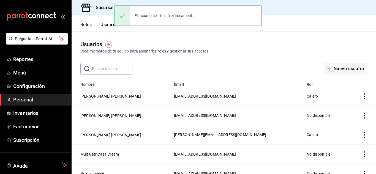
click at [106, 8] on h3 "Sucursal: Casa Cream (Centrito)" at bounding box center [125, 7] width 69 height 7
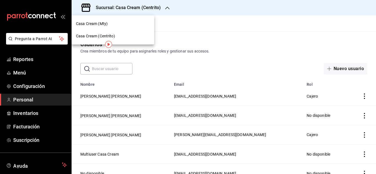
click at [103, 21] on span "Casa Cream (Mty)" at bounding box center [92, 24] width 32 height 6
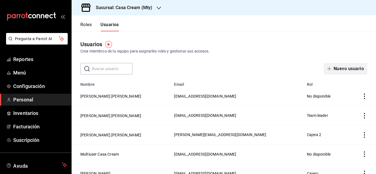
click at [331, 67] on button "Nuevo usuario" at bounding box center [345, 69] width 43 height 12
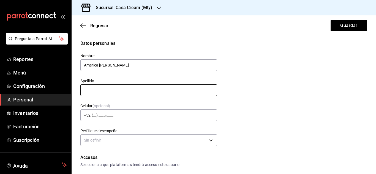
type input "America [PERSON_NAME]"
click at [140, 89] on input "text" at bounding box center [148, 90] width 137 height 12
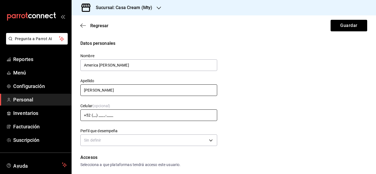
type input "[PERSON_NAME]"
click at [125, 111] on input "+52 (__) ____-____" at bounding box center [148, 116] width 137 height 12
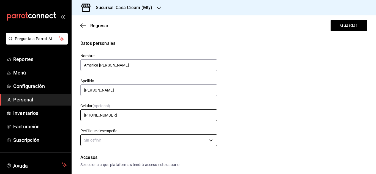
type input "[PHONE_NUMBER]"
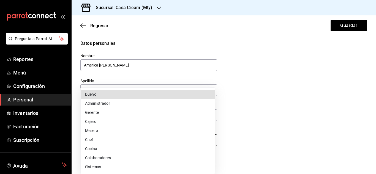
click at [110, 141] on body "Pregunta a Parrot AI Reportes Menú Configuración Personal Inventarios Facturaci…" at bounding box center [188, 87] width 376 height 174
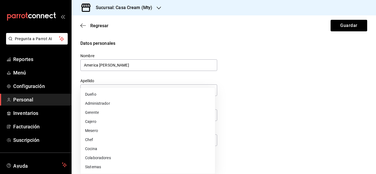
click at [98, 147] on li "Cocina" at bounding box center [148, 148] width 134 height 9
type input "KITCHEN"
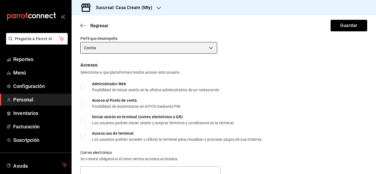
scroll to position [93, 0]
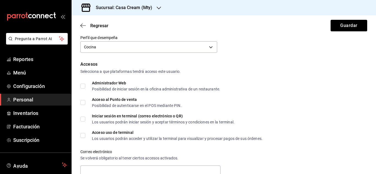
click at [81, 105] on input "Acceso al Punto de venta Posibilidad de autenticarse en el POS mediante PIN." at bounding box center [82, 102] width 5 height 5
checkbox input "true"
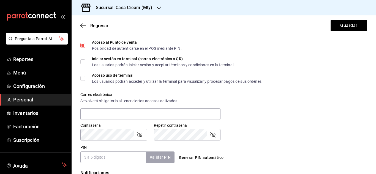
scroll to position [159, 0]
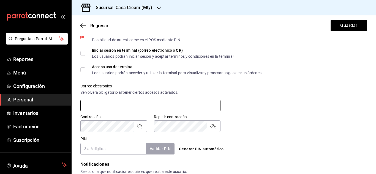
click at [204, 108] on input "text" at bounding box center [150, 106] width 140 height 12
type input "[EMAIL_ADDRESS][DOMAIN_NAME]"
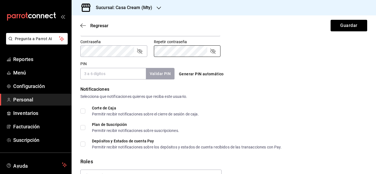
scroll to position [244, 0]
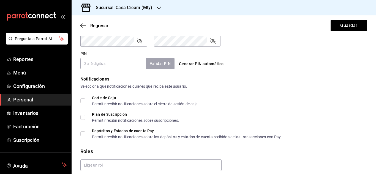
click at [191, 65] on button "Generar PIN automático" at bounding box center [201, 64] width 49 height 10
type input "3602"
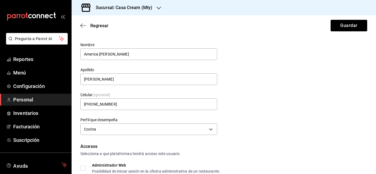
scroll to position [0, 0]
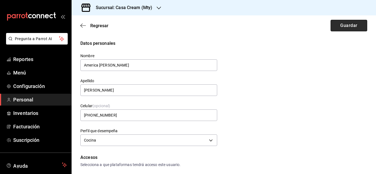
click at [348, 26] on button "Guardar" at bounding box center [348, 26] width 37 height 12
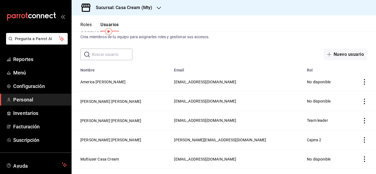
scroll to position [13, 0]
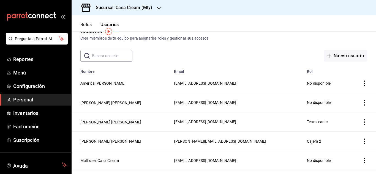
click at [362, 103] on icon "actions" at bounding box center [365, 103] width 6 height 6
click at [116, 103] on div at bounding box center [188, 87] width 376 height 174
click at [199, 0] on div "Sucursal: Casa Cream (Mty)" at bounding box center [224, 7] width 304 height 15
